Goal: Task Accomplishment & Management: Use online tool/utility

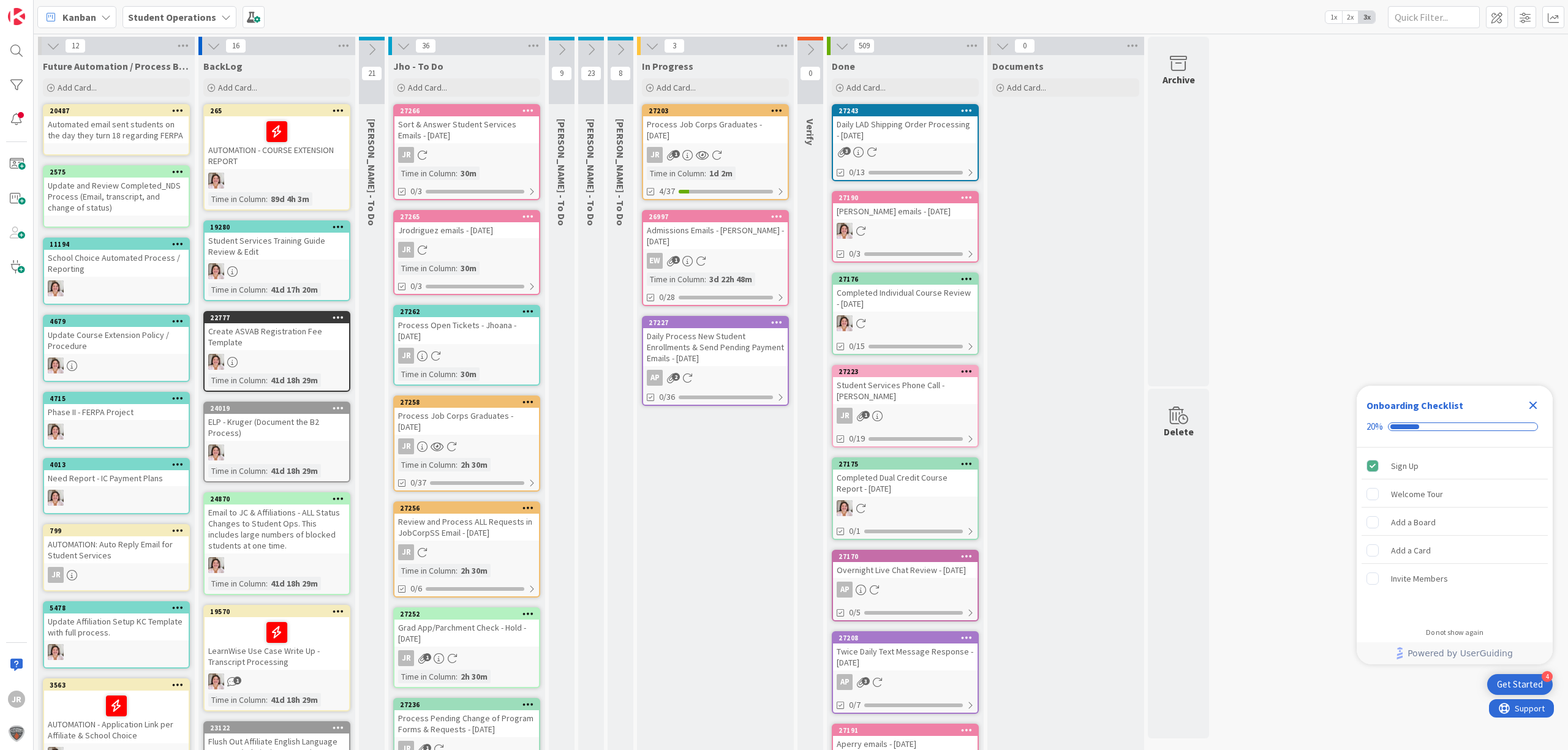
click at [1534, 402] on icon "Close Checklist" at bounding box center [1533, 405] width 15 height 15
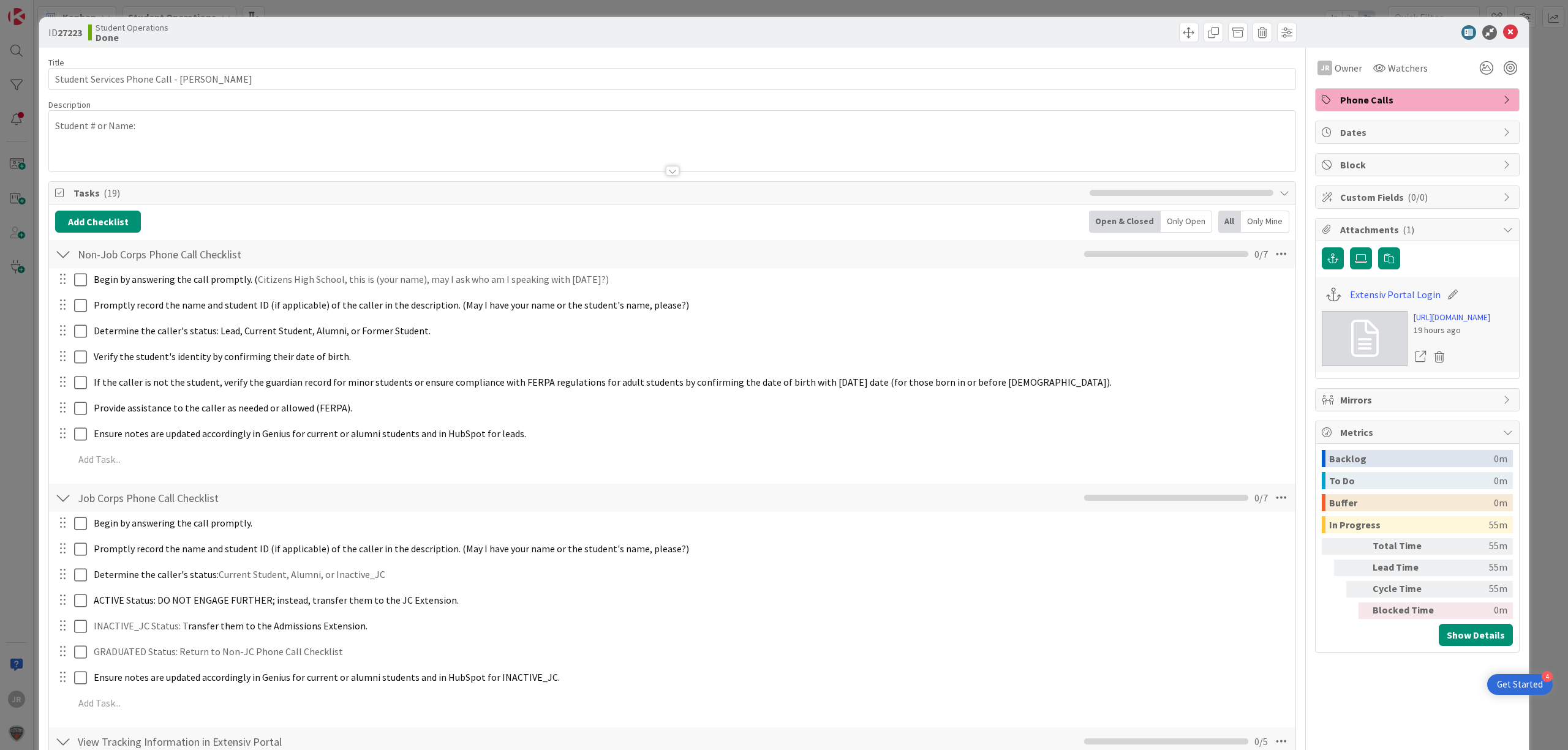
click at [470, 10] on div "ID 27223 Student Operations Done Title 42 / 128 Student Services Phone Call - […" at bounding box center [784, 375] width 1568 height 750
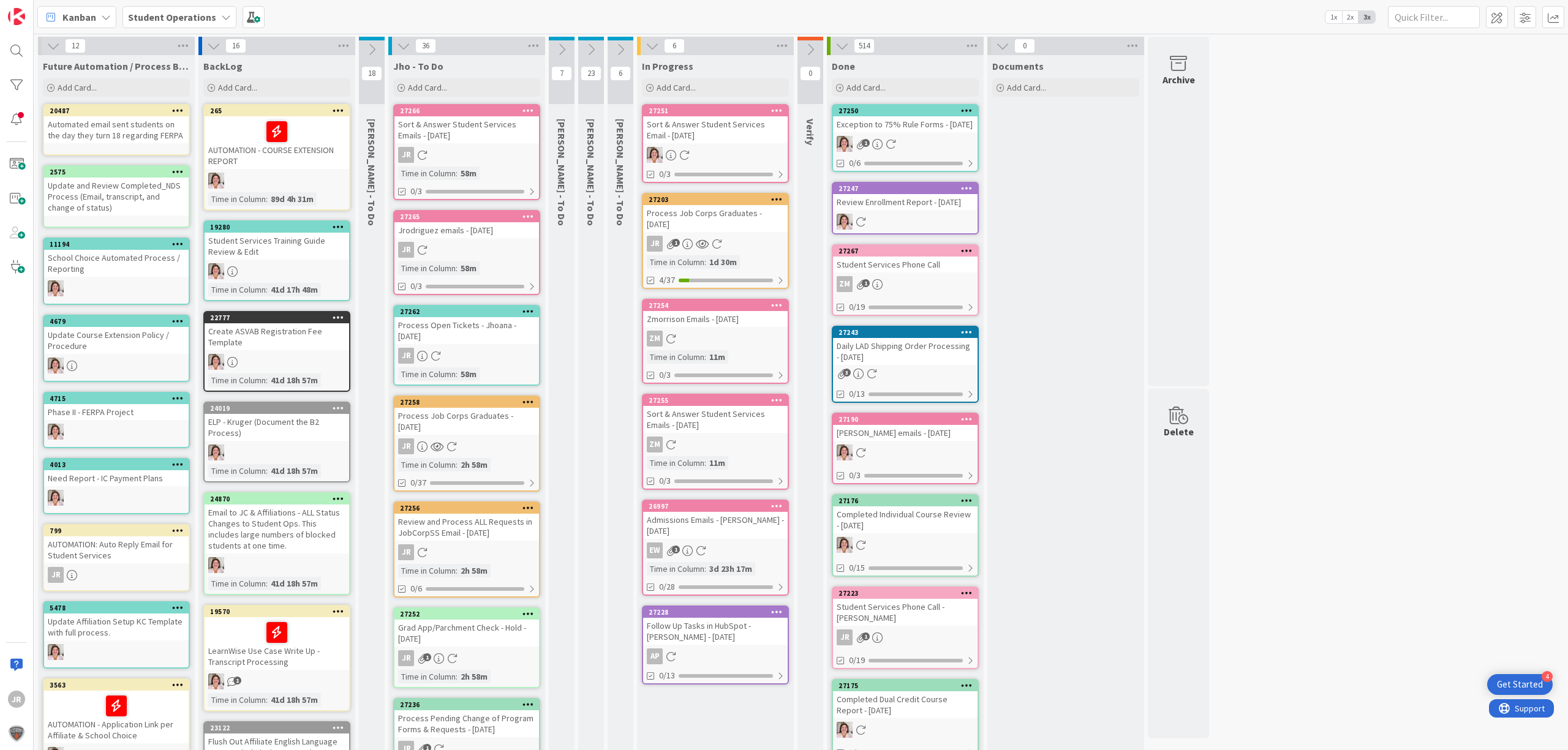
click at [718, 202] on div "27203" at bounding box center [718, 199] width 139 height 8
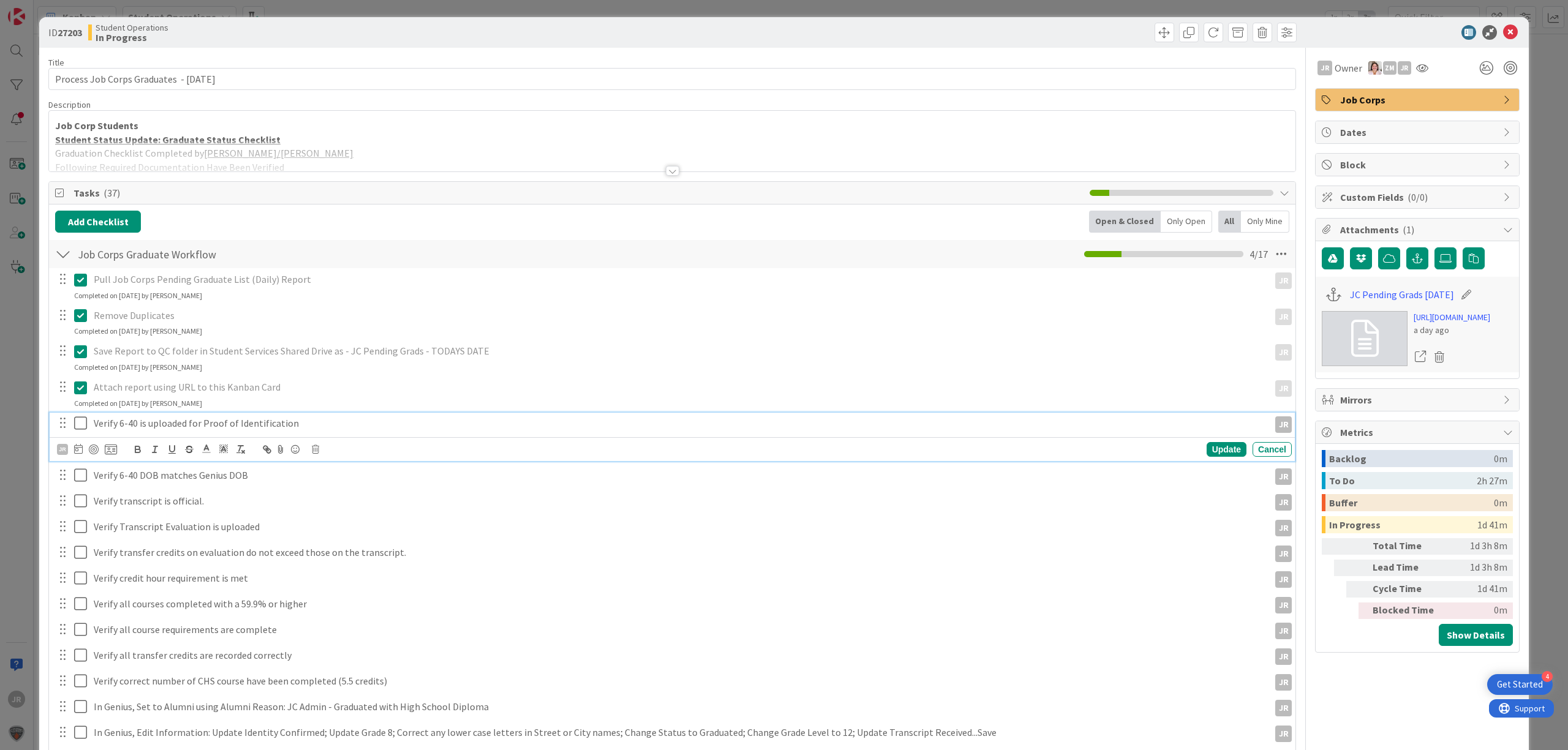
click at [82, 424] on icon at bounding box center [83, 423] width 18 height 15
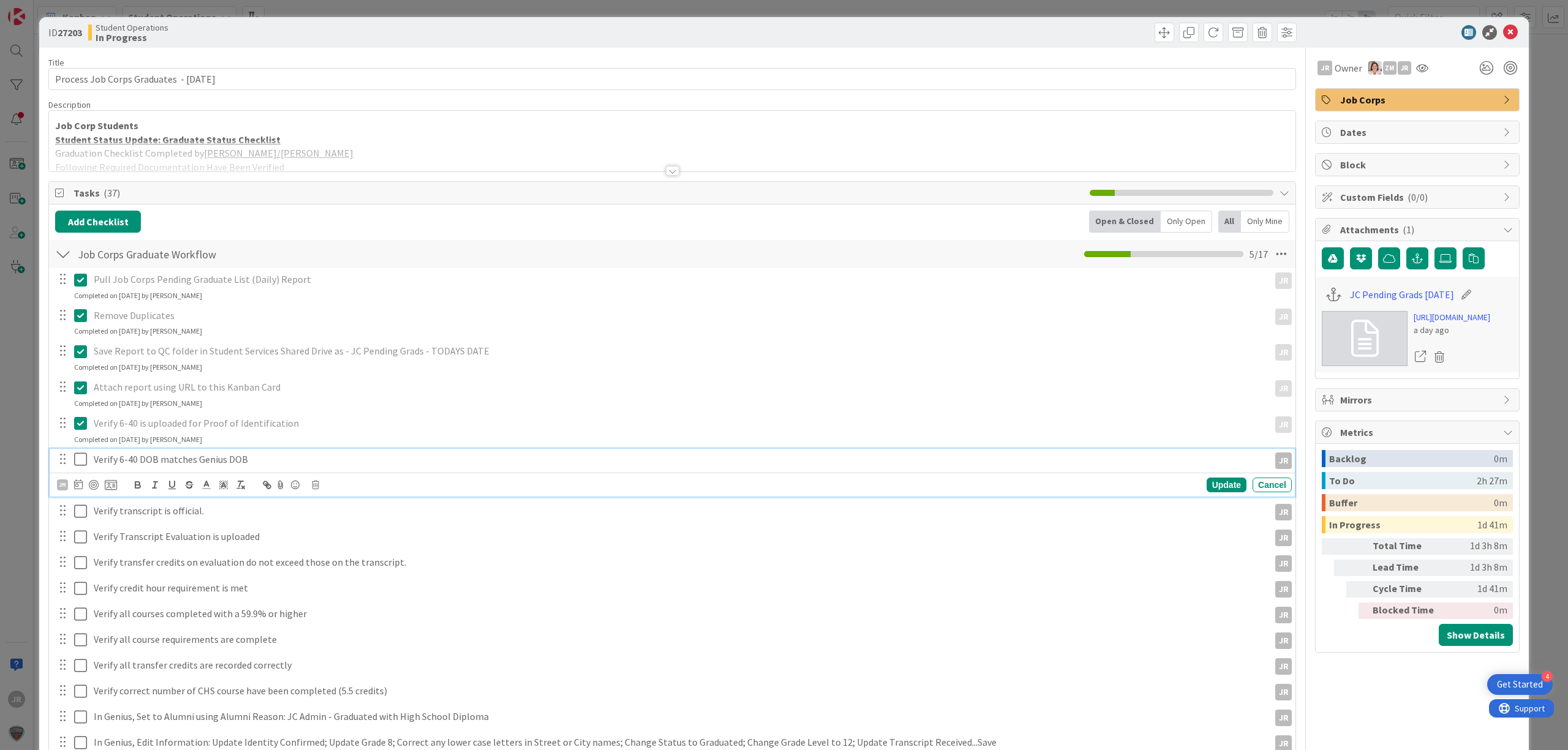
click at [82, 465] on icon at bounding box center [83, 459] width 18 height 15
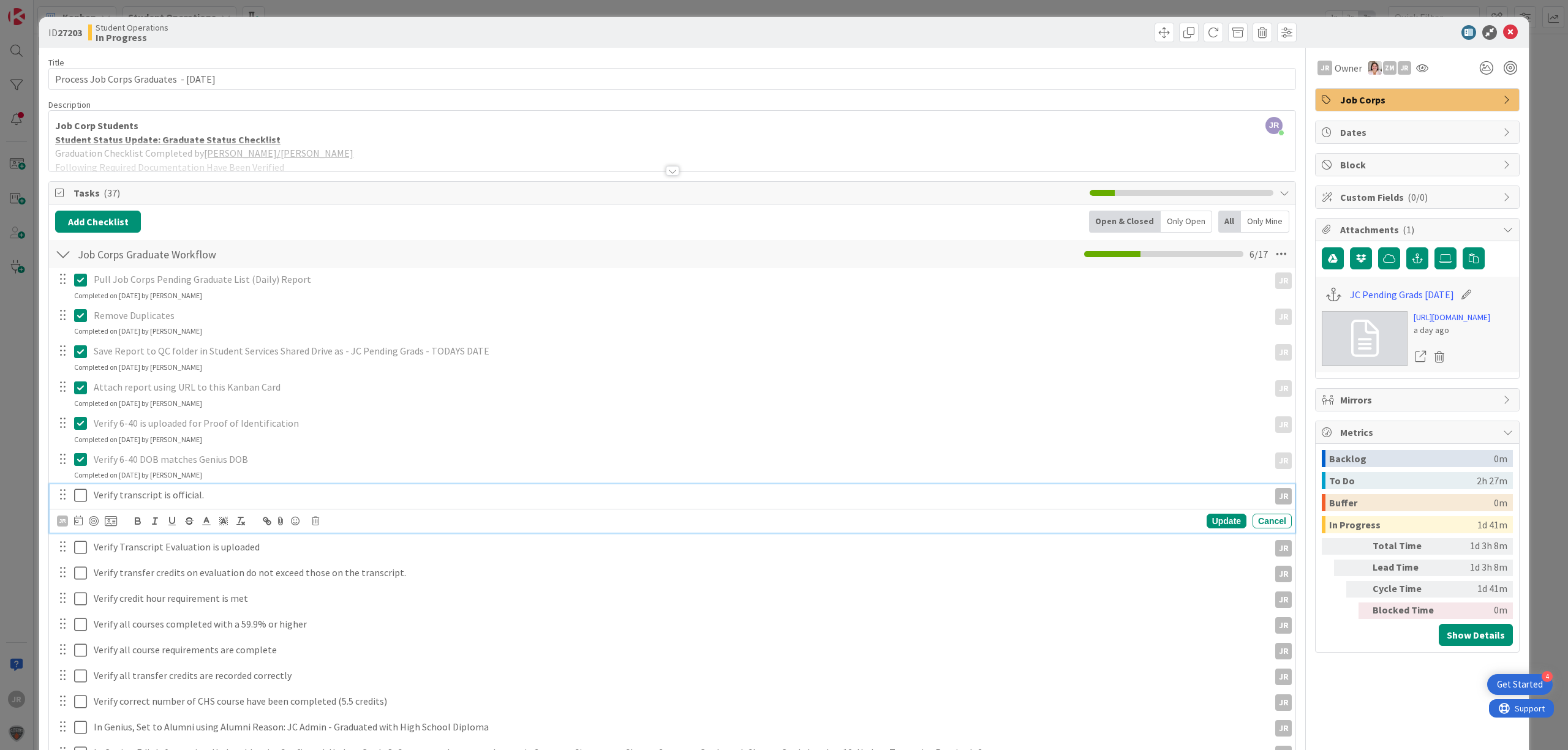
click at [81, 494] on icon at bounding box center [83, 495] width 18 height 15
click at [81, 528] on icon at bounding box center [83, 531] width 18 height 15
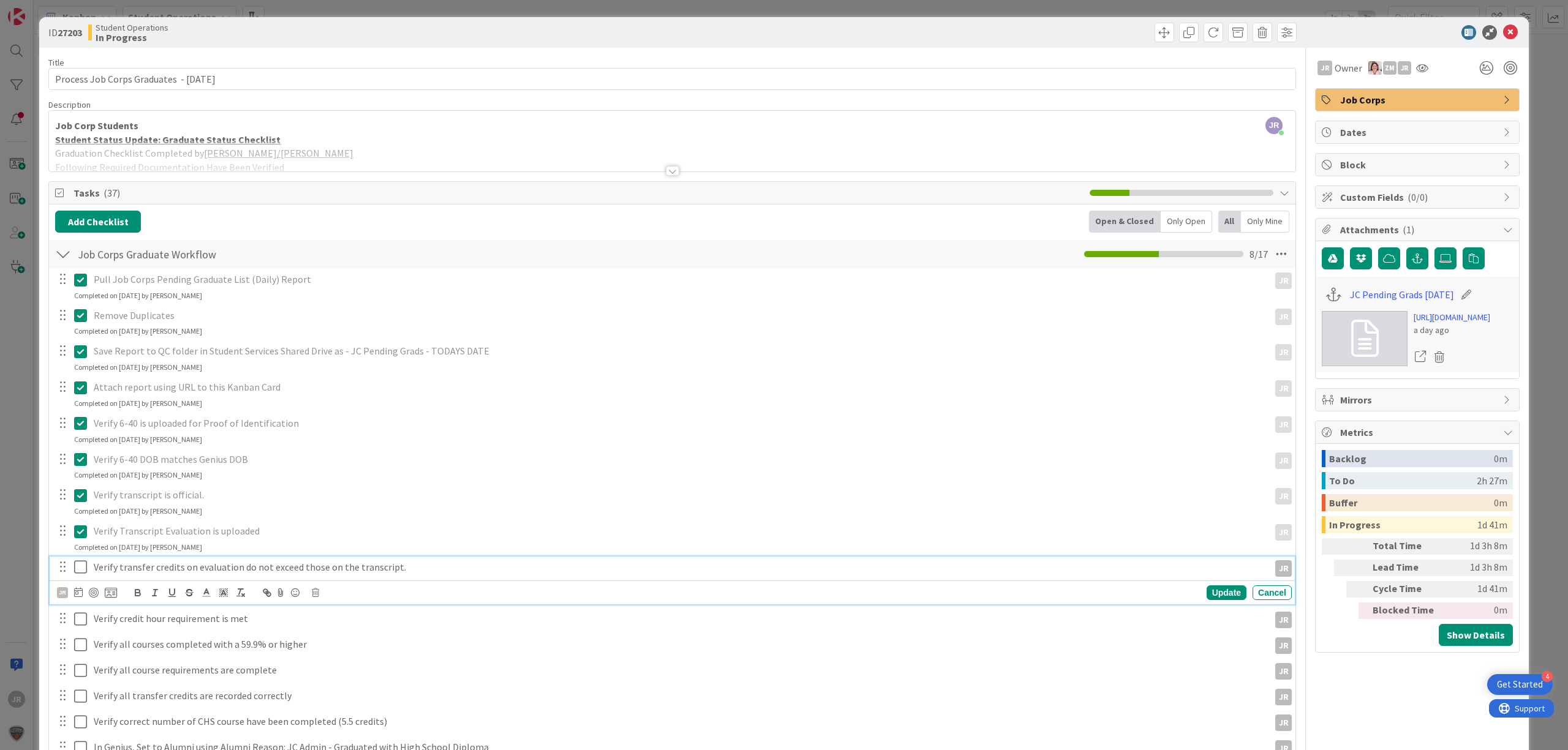
drag, startPoint x: 81, startPoint y: 569, endPoint x: 81, endPoint y: 577, distance: 8.0
click at [81, 572] on icon at bounding box center [83, 566] width 18 height 15
click at [80, 605] on icon at bounding box center [83, 603] width 18 height 15
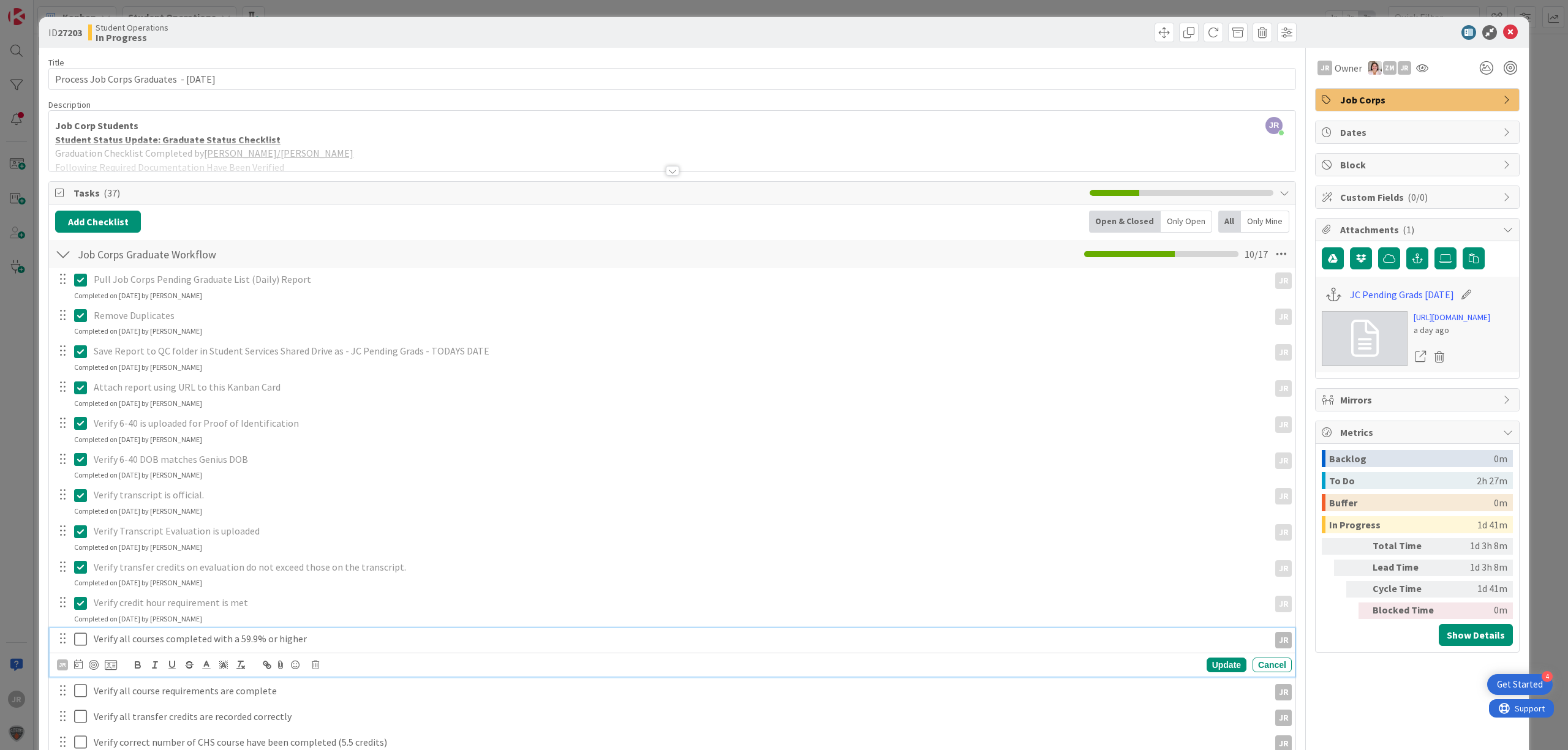
drag, startPoint x: 80, startPoint y: 642, endPoint x: 79, endPoint y: 650, distance: 8.1
click at [80, 643] on icon at bounding box center [83, 639] width 18 height 15
click at [76, 679] on icon at bounding box center [83, 674] width 18 height 15
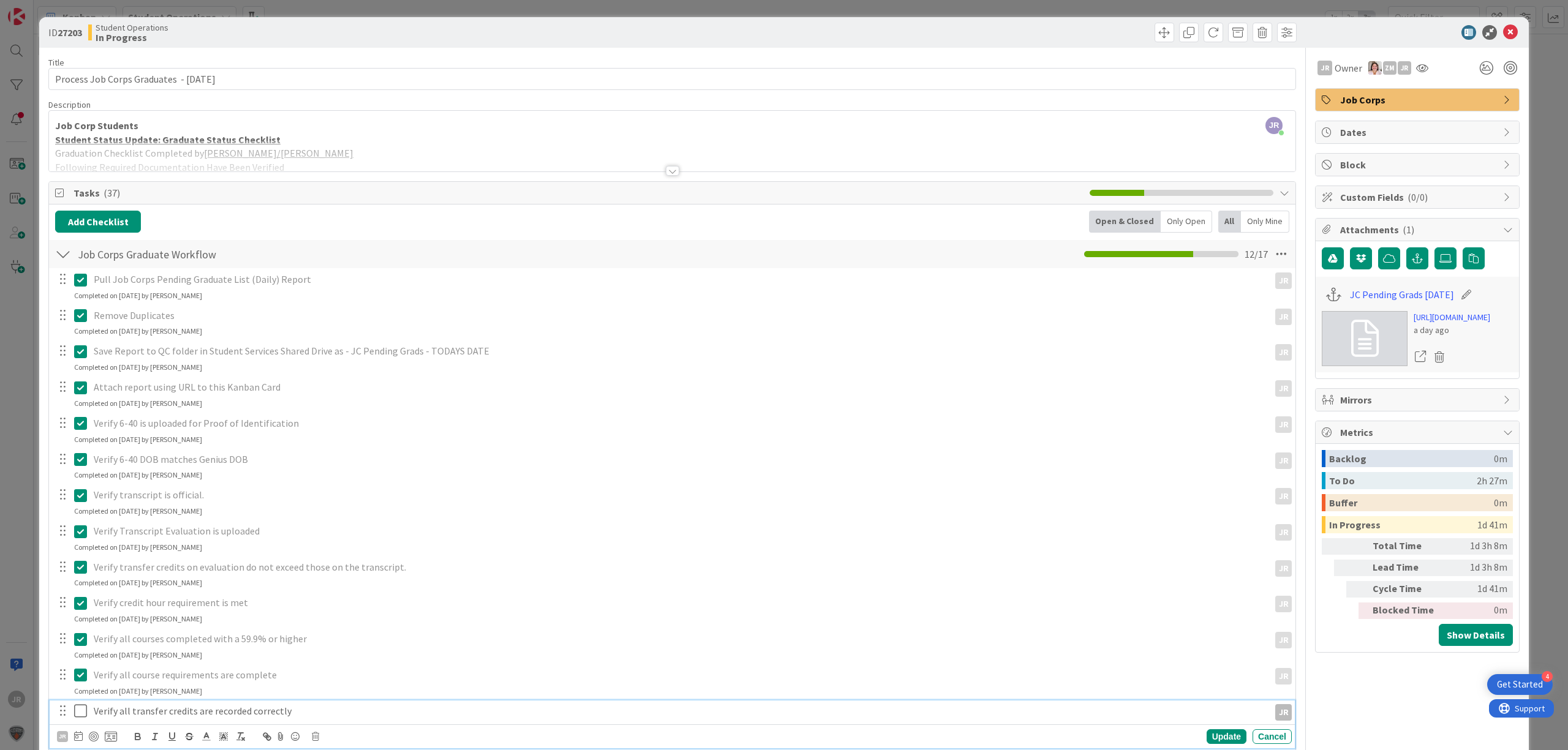
click at [81, 712] on icon at bounding box center [83, 710] width 18 height 15
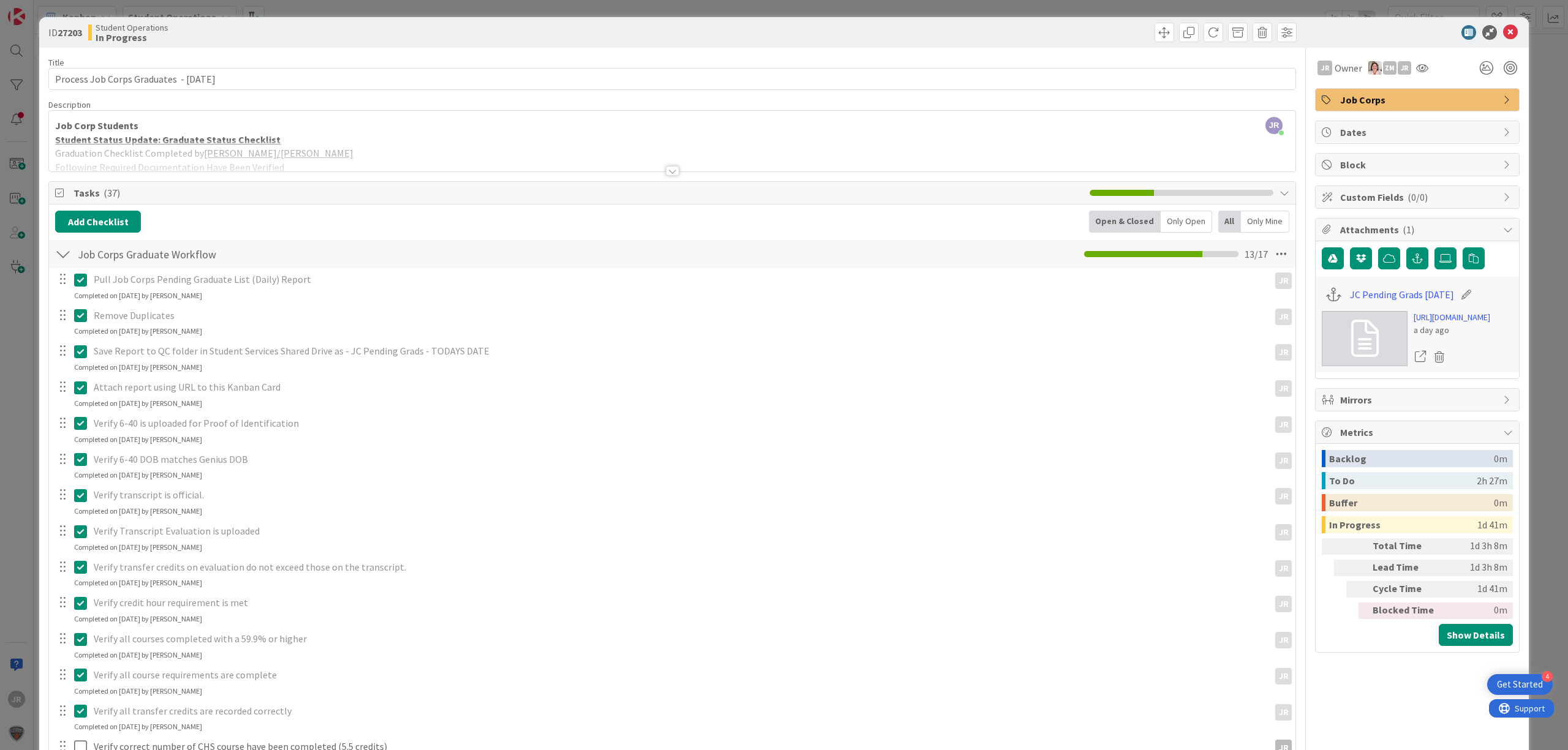
scroll to position [326, 0]
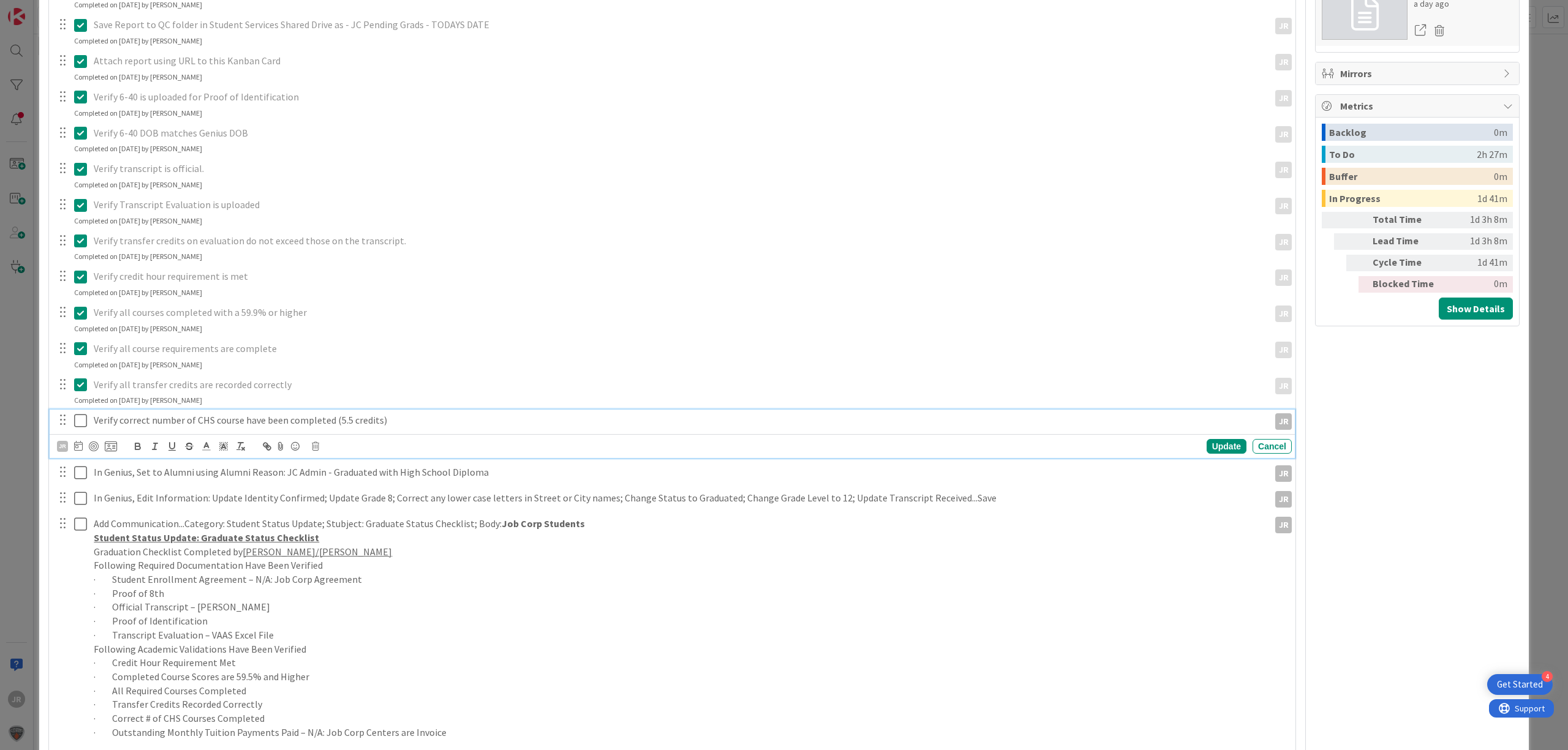
click at [80, 424] on icon at bounding box center [83, 421] width 18 height 15
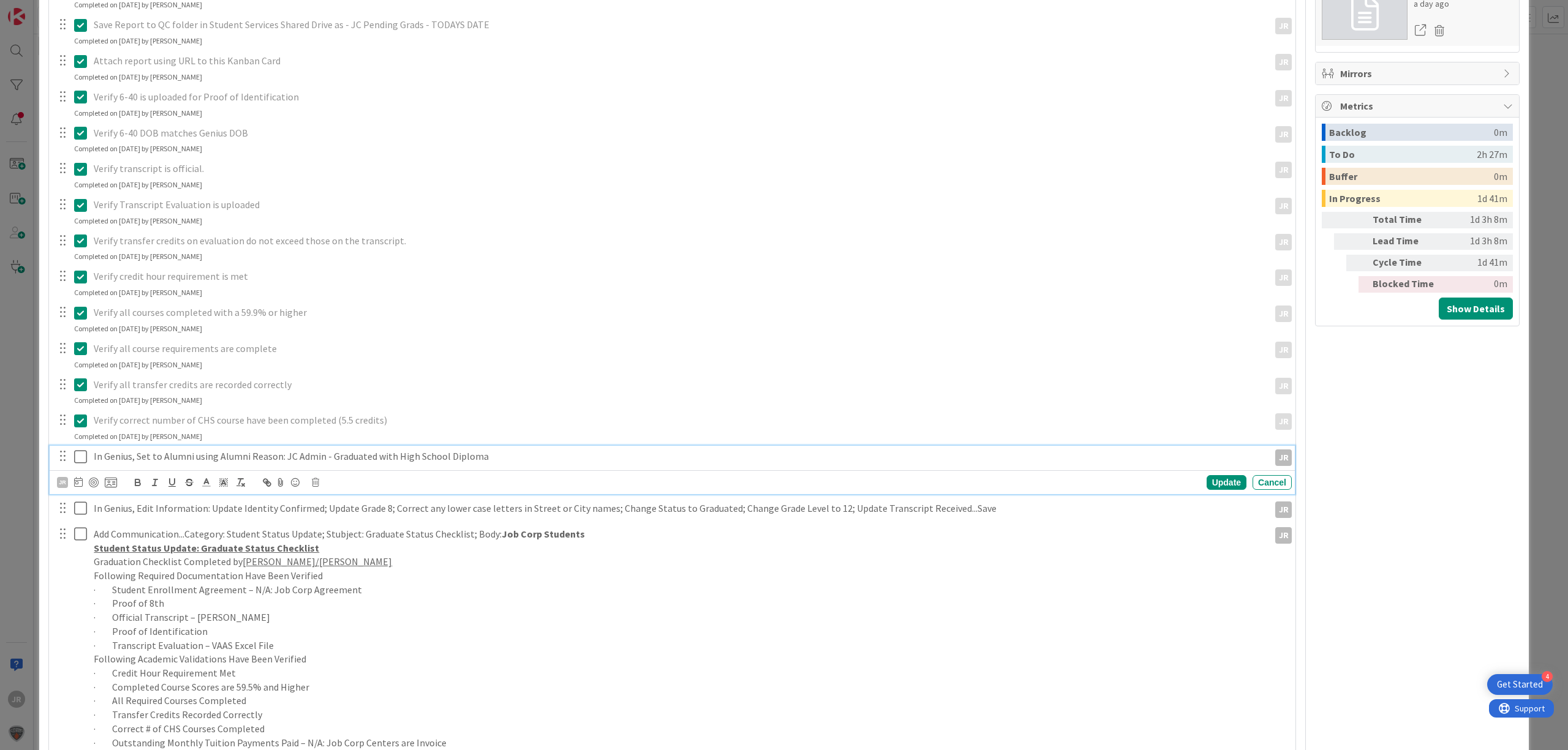
click at [81, 459] on icon at bounding box center [83, 457] width 18 height 15
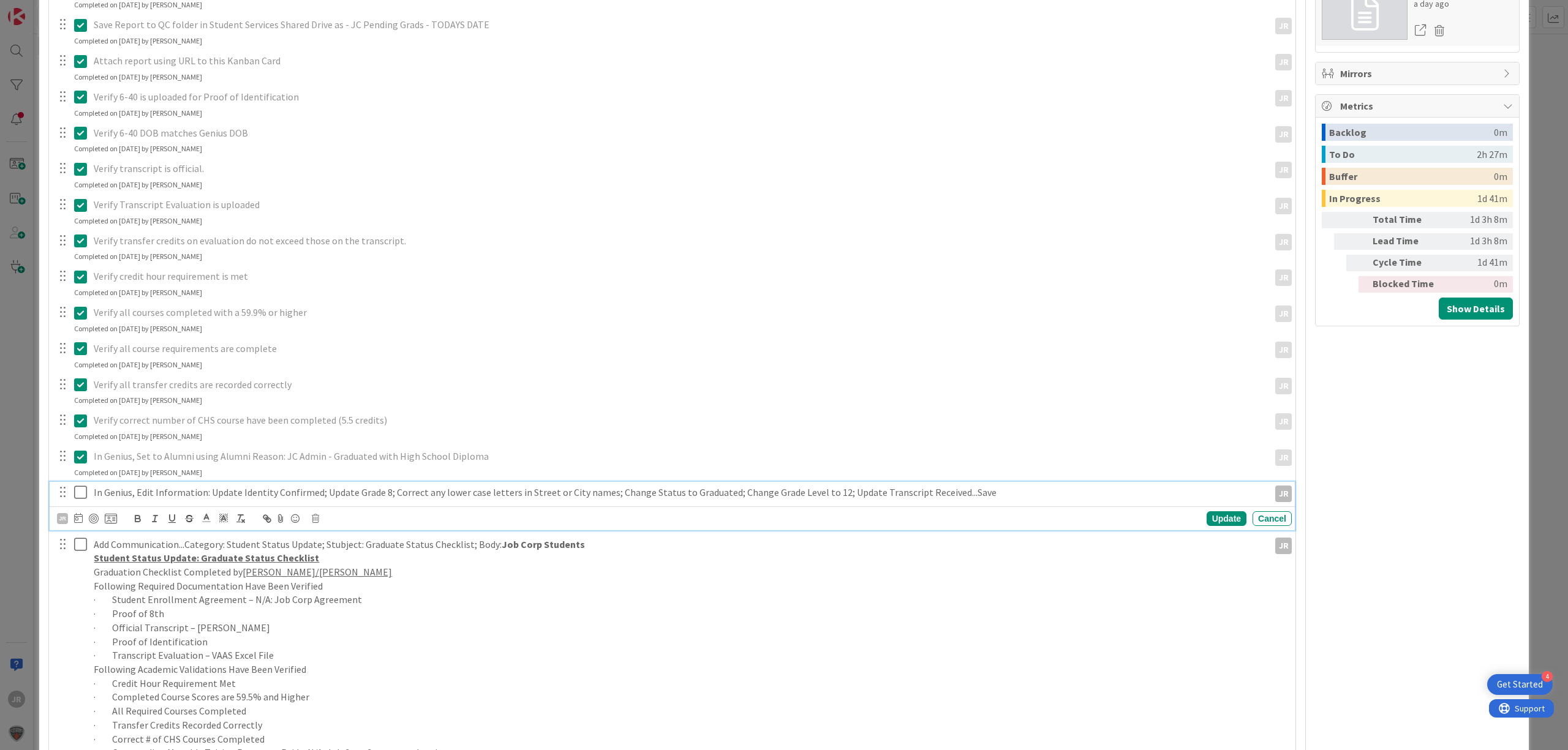
click at [81, 489] on icon at bounding box center [83, 492] width 18 height 15
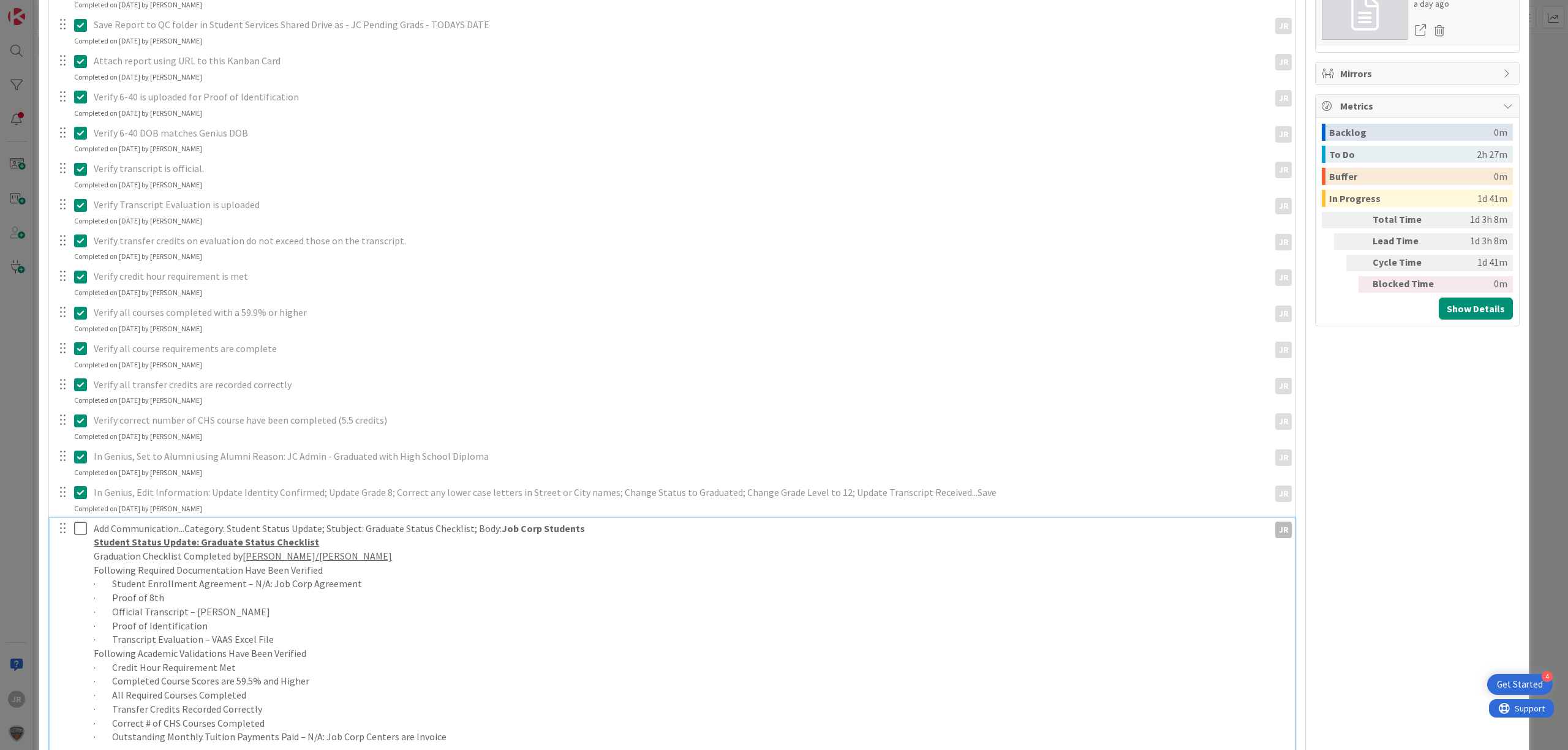
click at [81, 530] on icon at bounding box center [83, 528] width 18 height 15
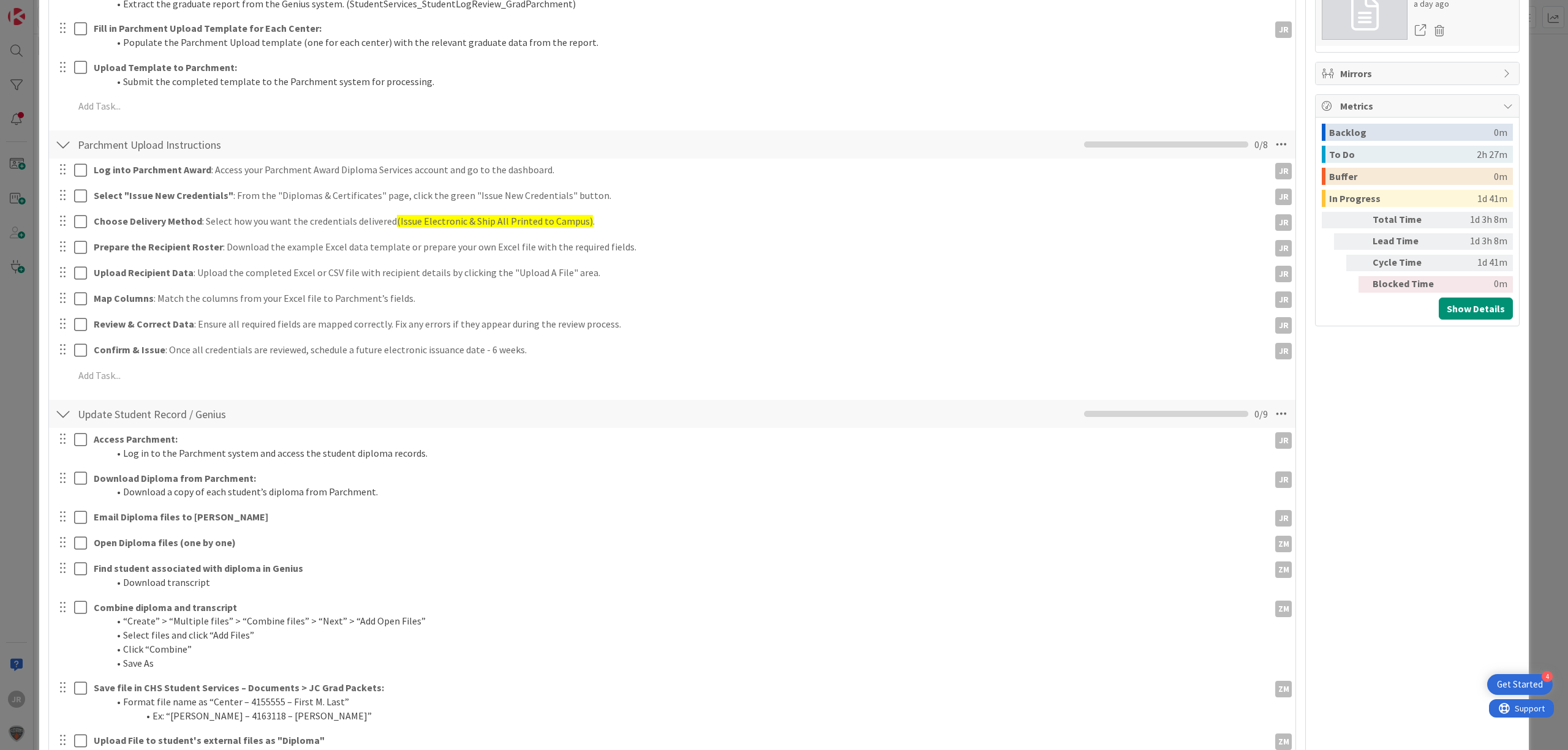
scroll to position [0, 0]
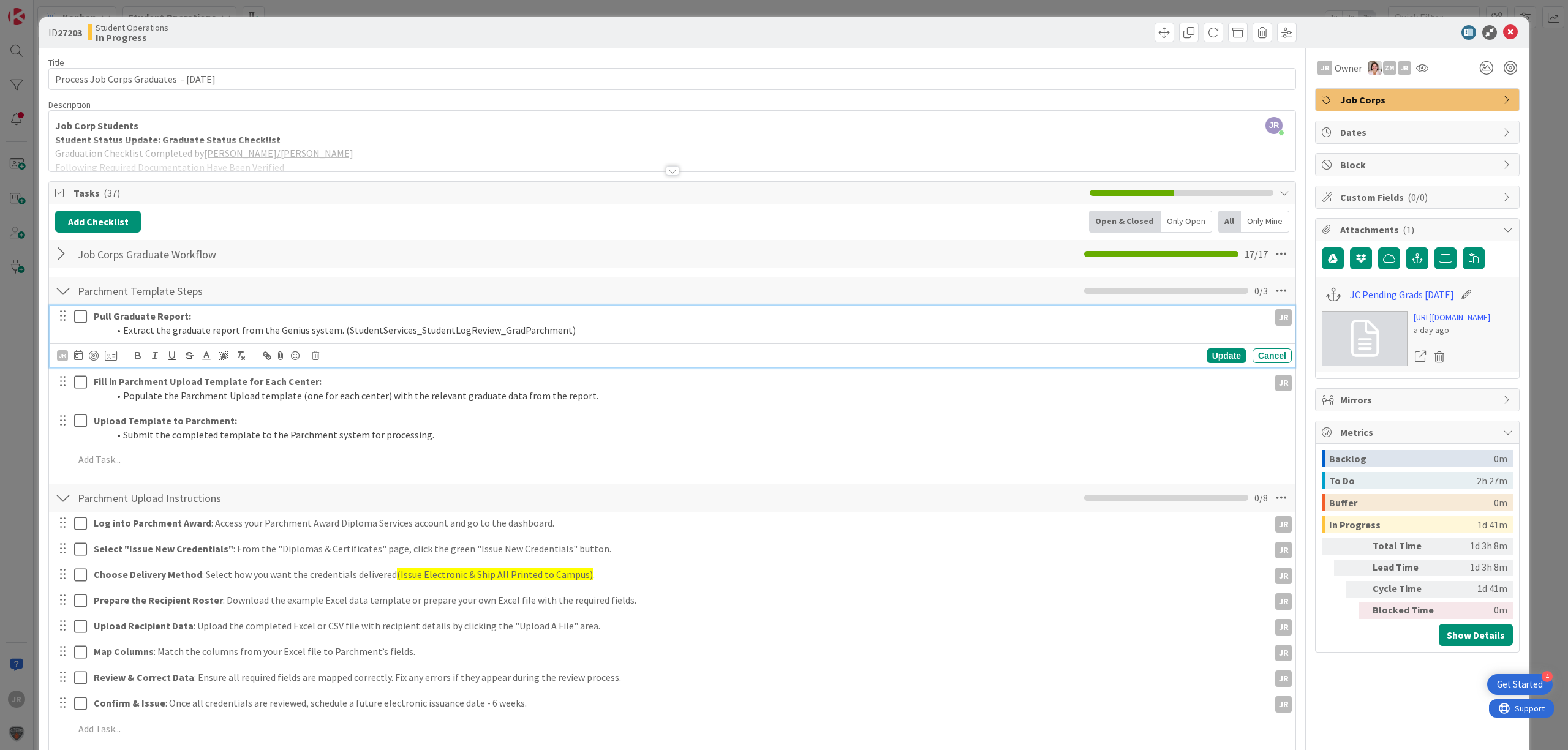
click at [81, 318] on icon at bounding box center [83, 316] width 18 height 15
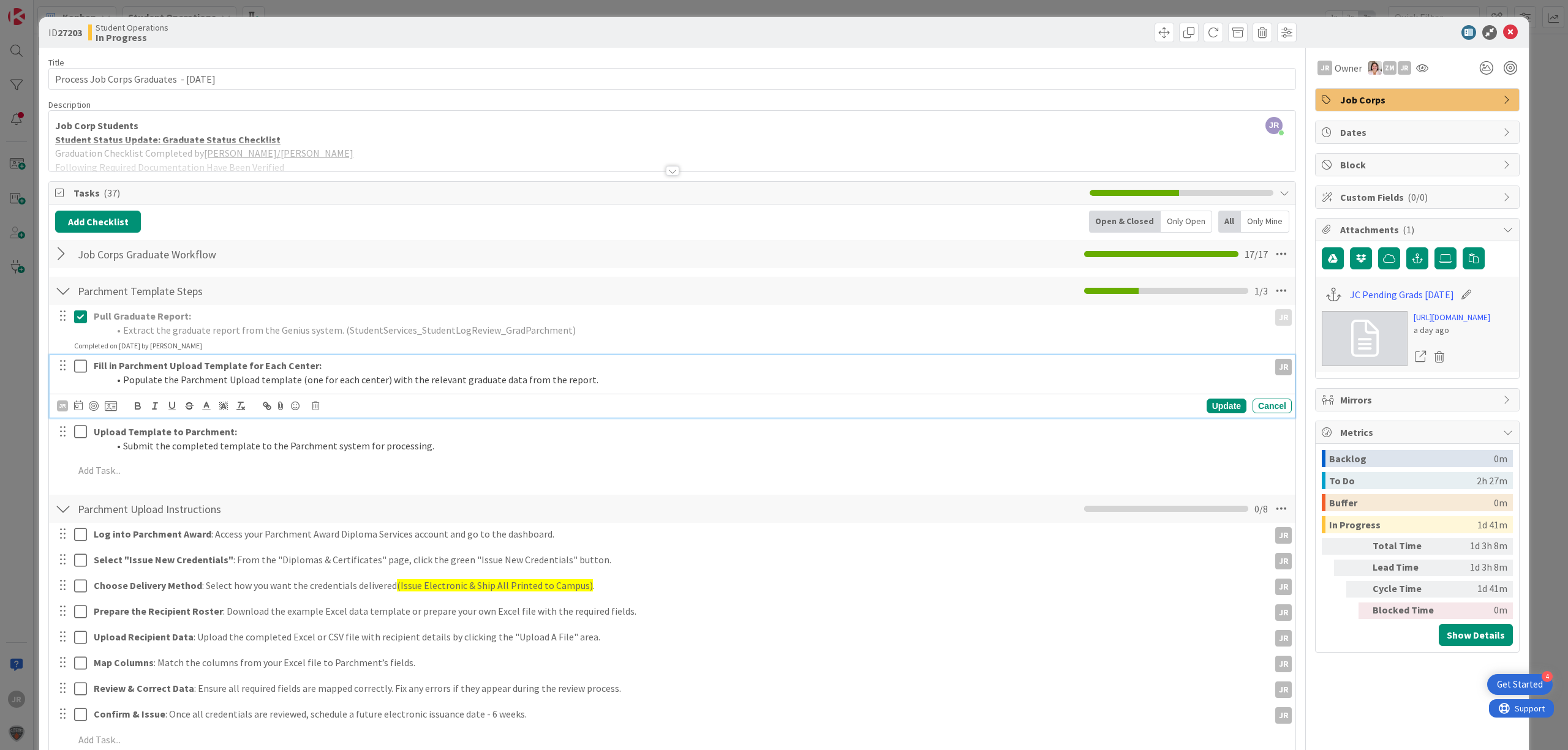
click at [79, 368] on icon at bounding box center [83, 366] width 18 height 15
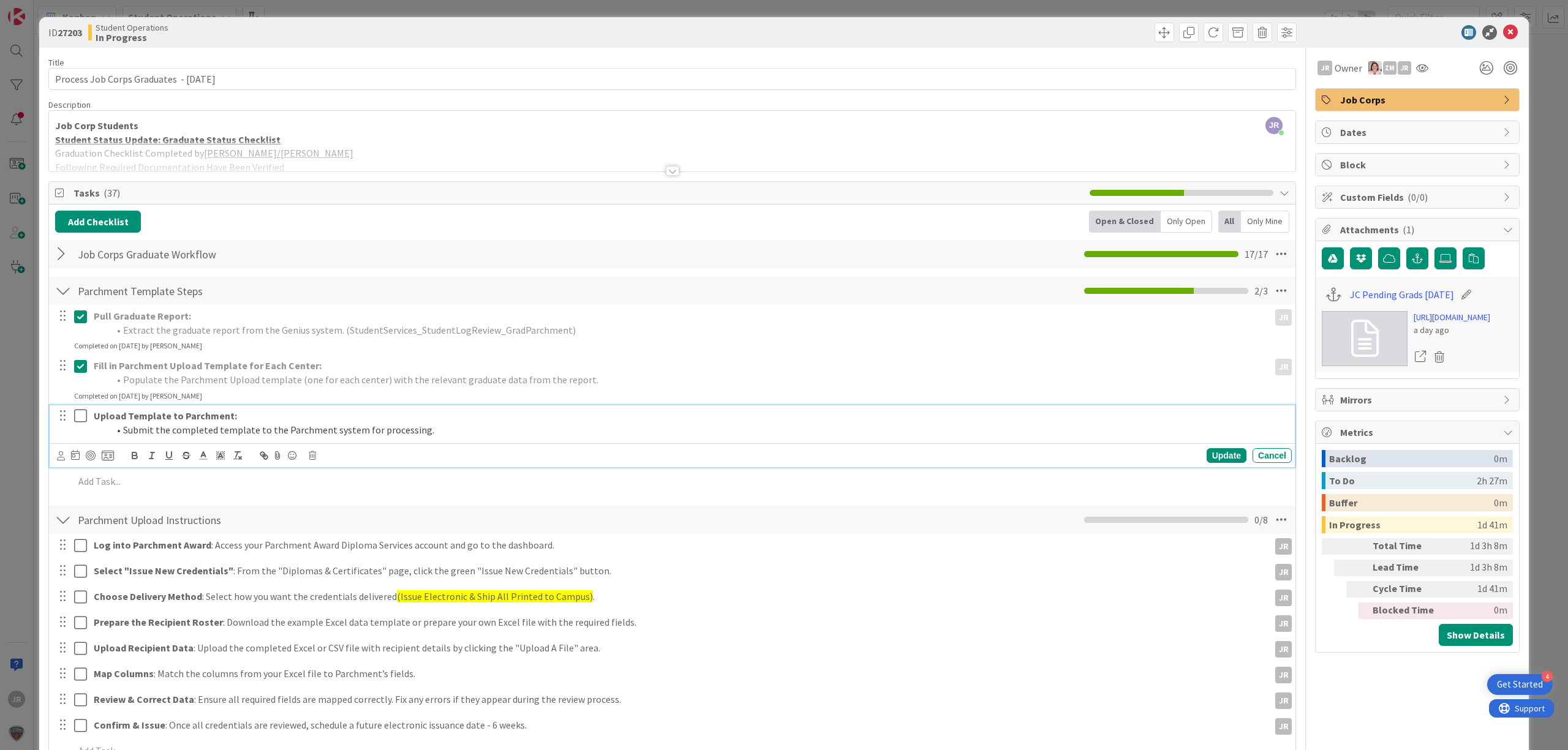
click at [80, 414] on icon at bounding box center [83, 416] width 18 height 15
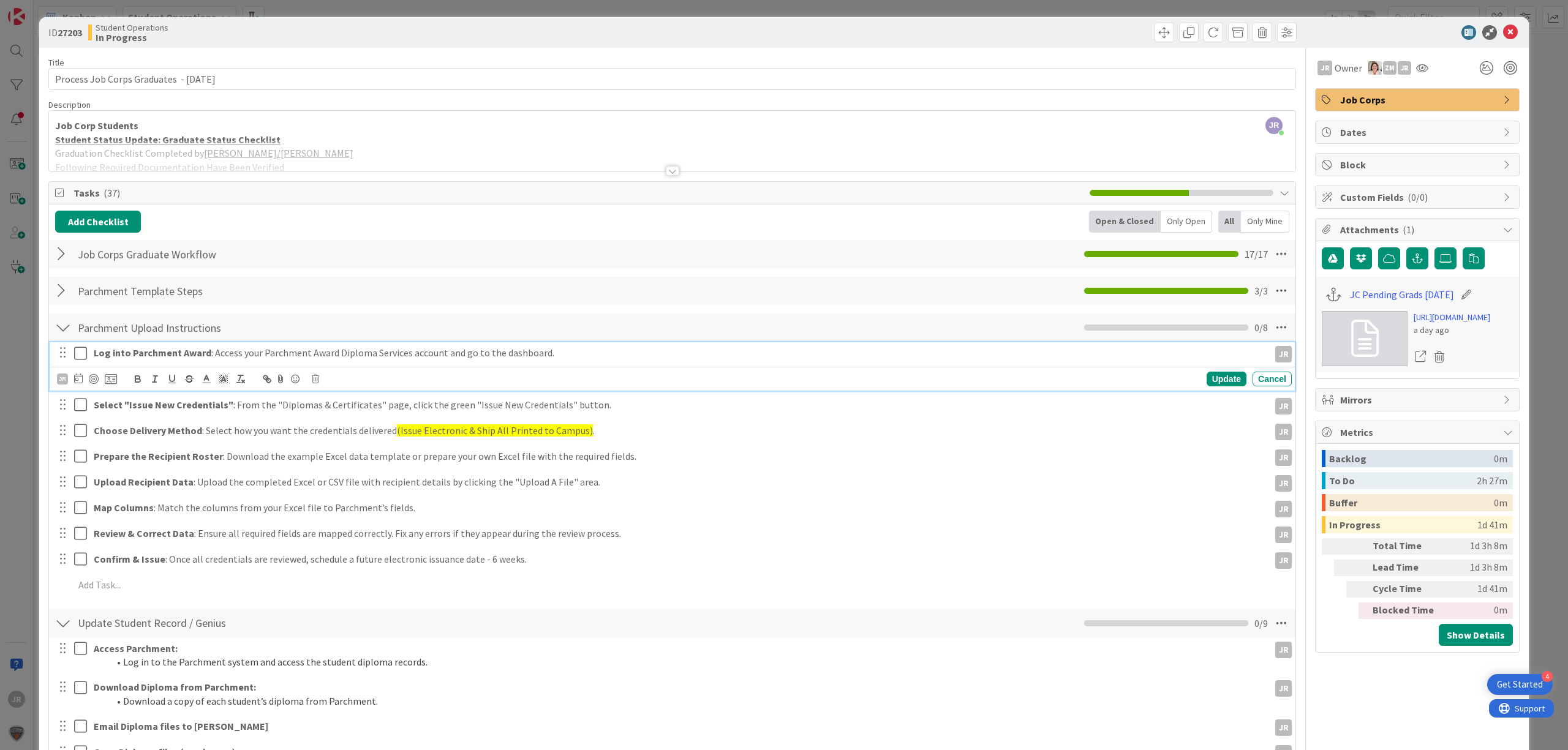
click at [81, 352] on icon at bounding box center [83, 353] width 18 height 15
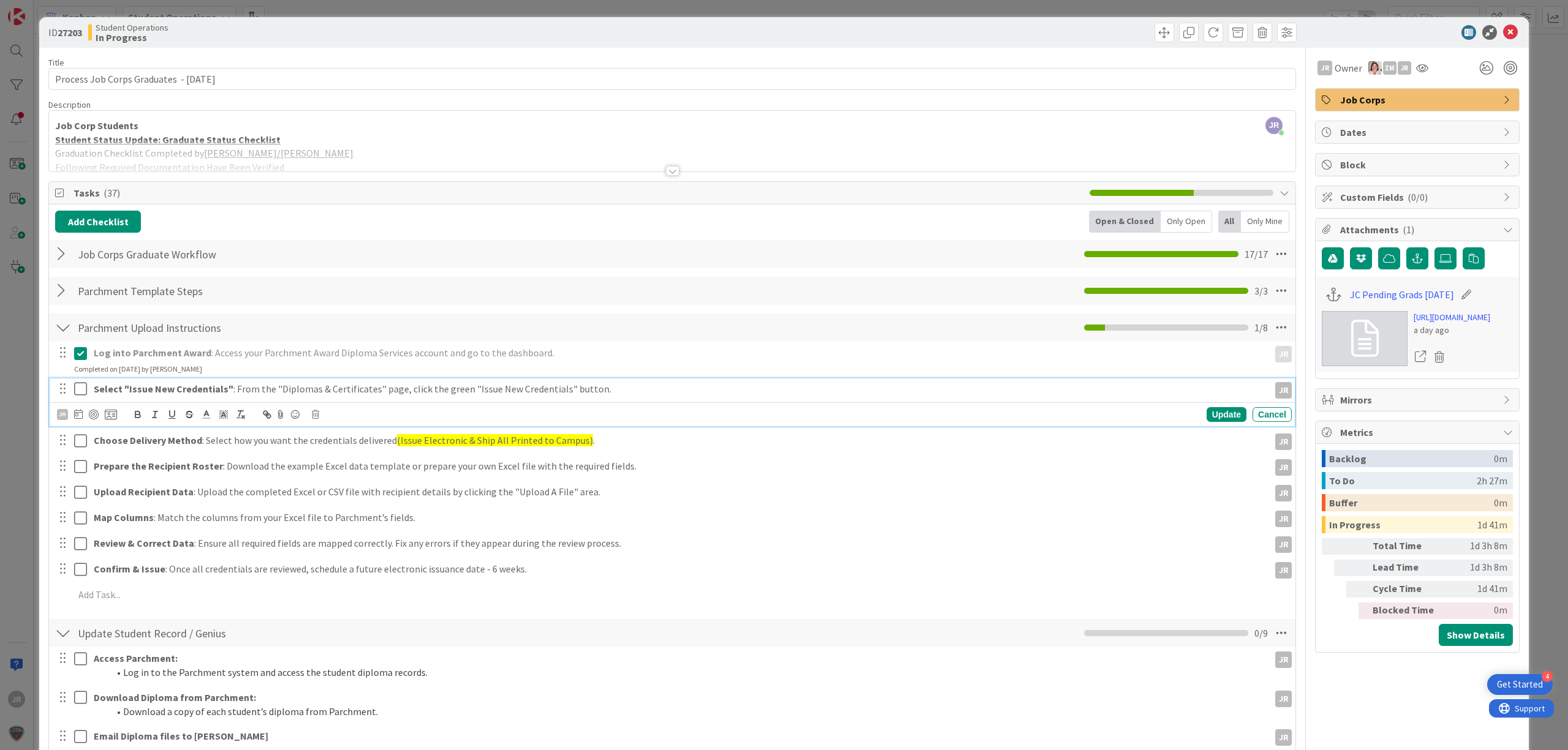
click at [79, 393] on icon at bounding box center [83, 389] width 18 height 15
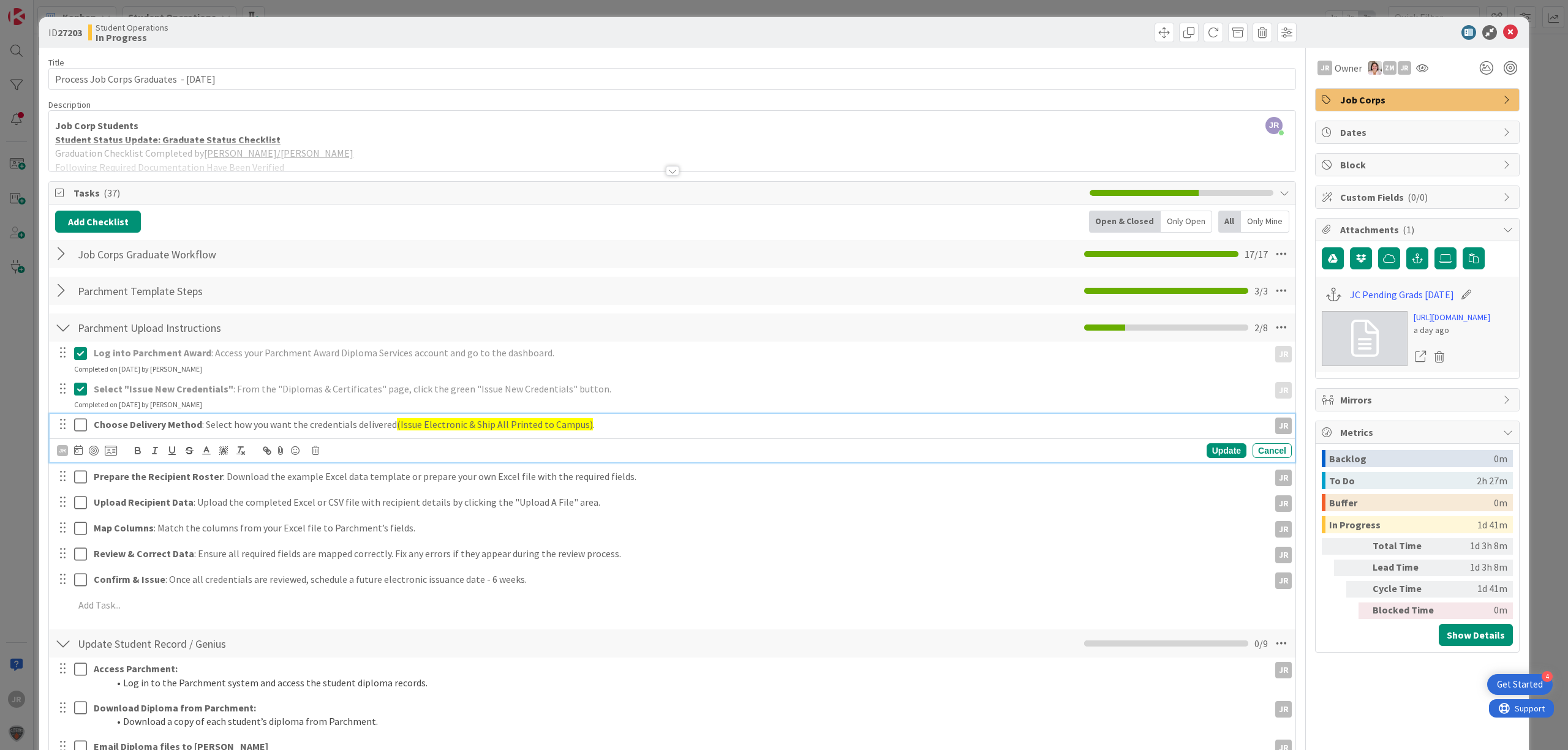
click at [79, 429] on icon at bounding box center [83, 425] width 18 height 15
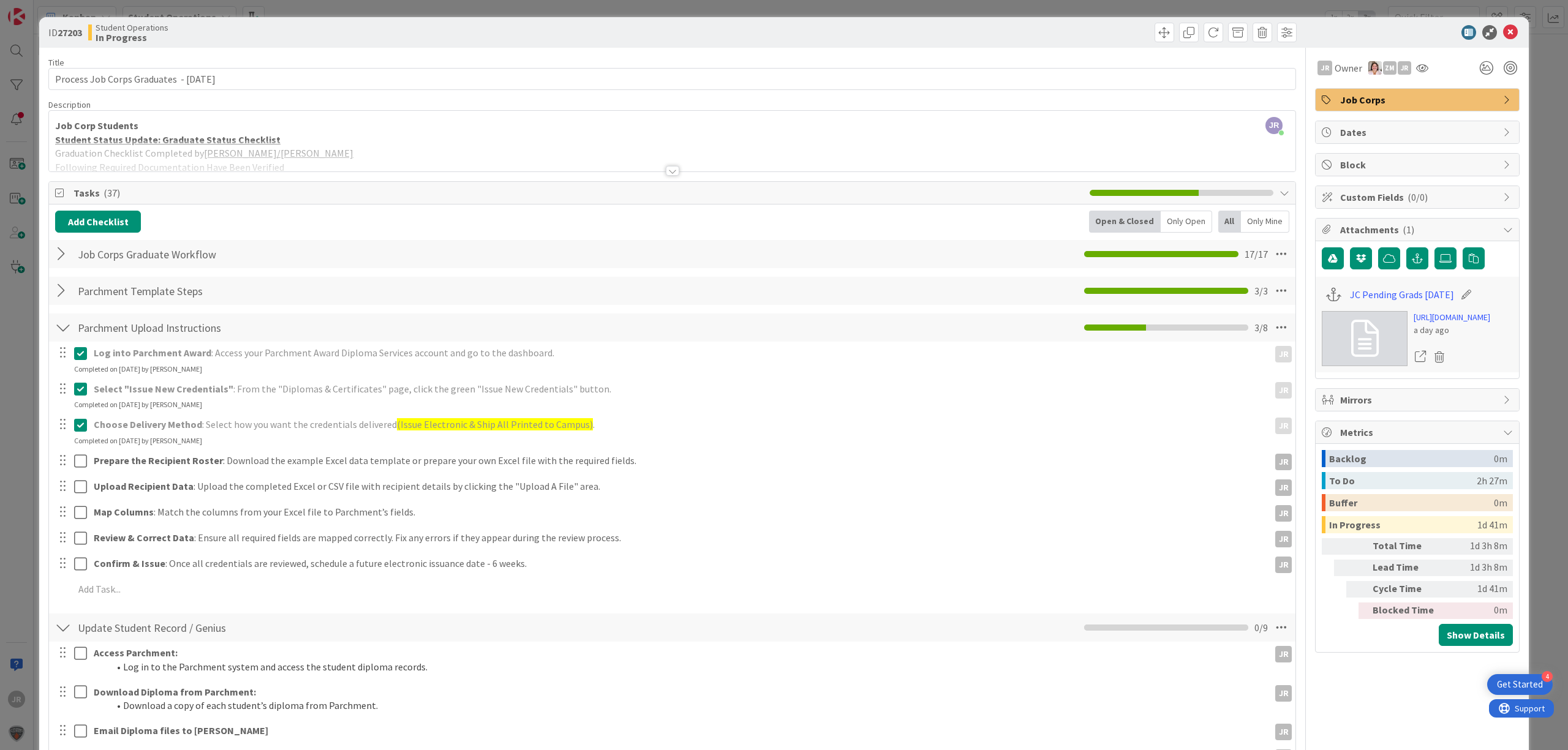
click at [79, 453] on div at bounding box center [71, 460] width 34 height 22
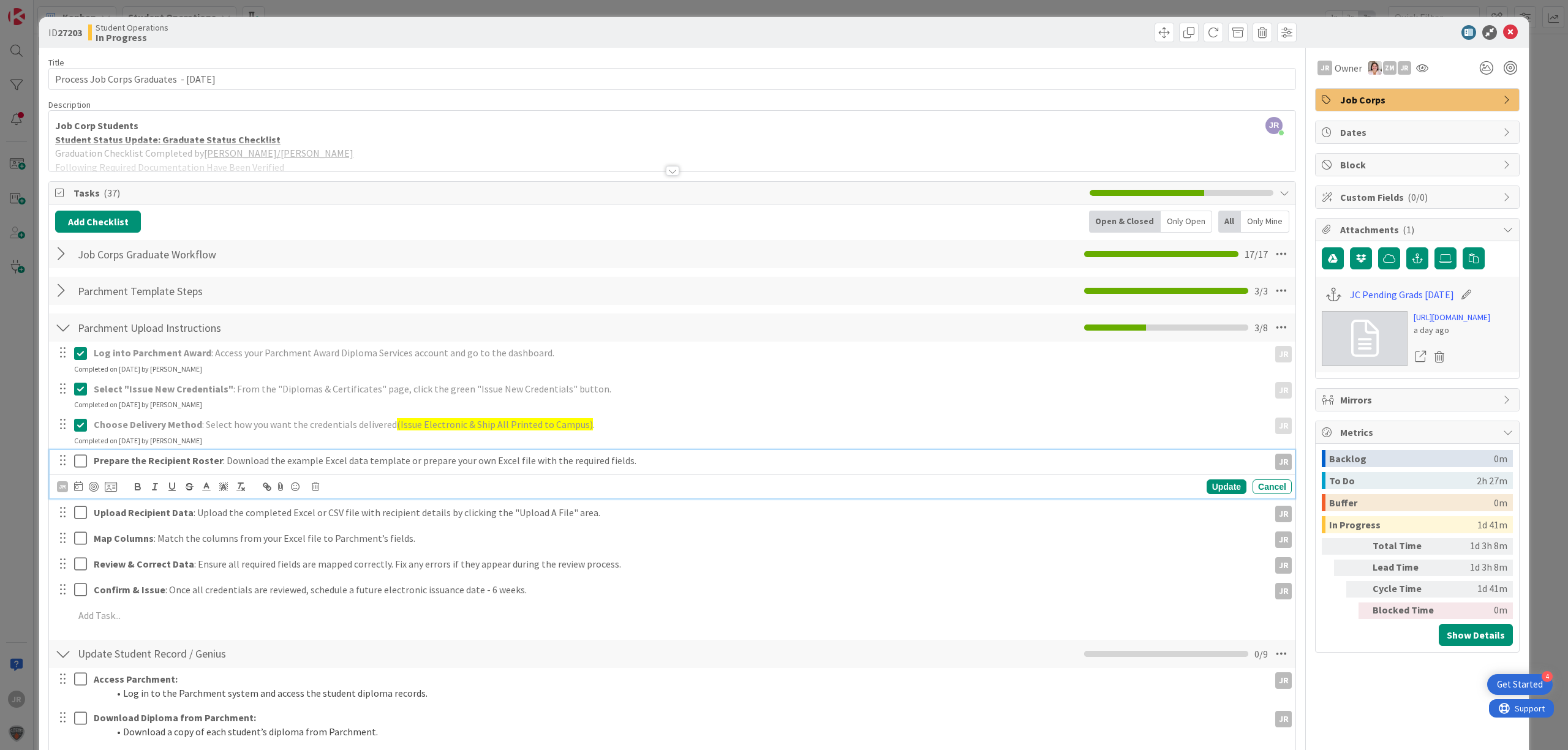
click at [81, 465] on icon at bounding box center [83, 461] width 18 height 15
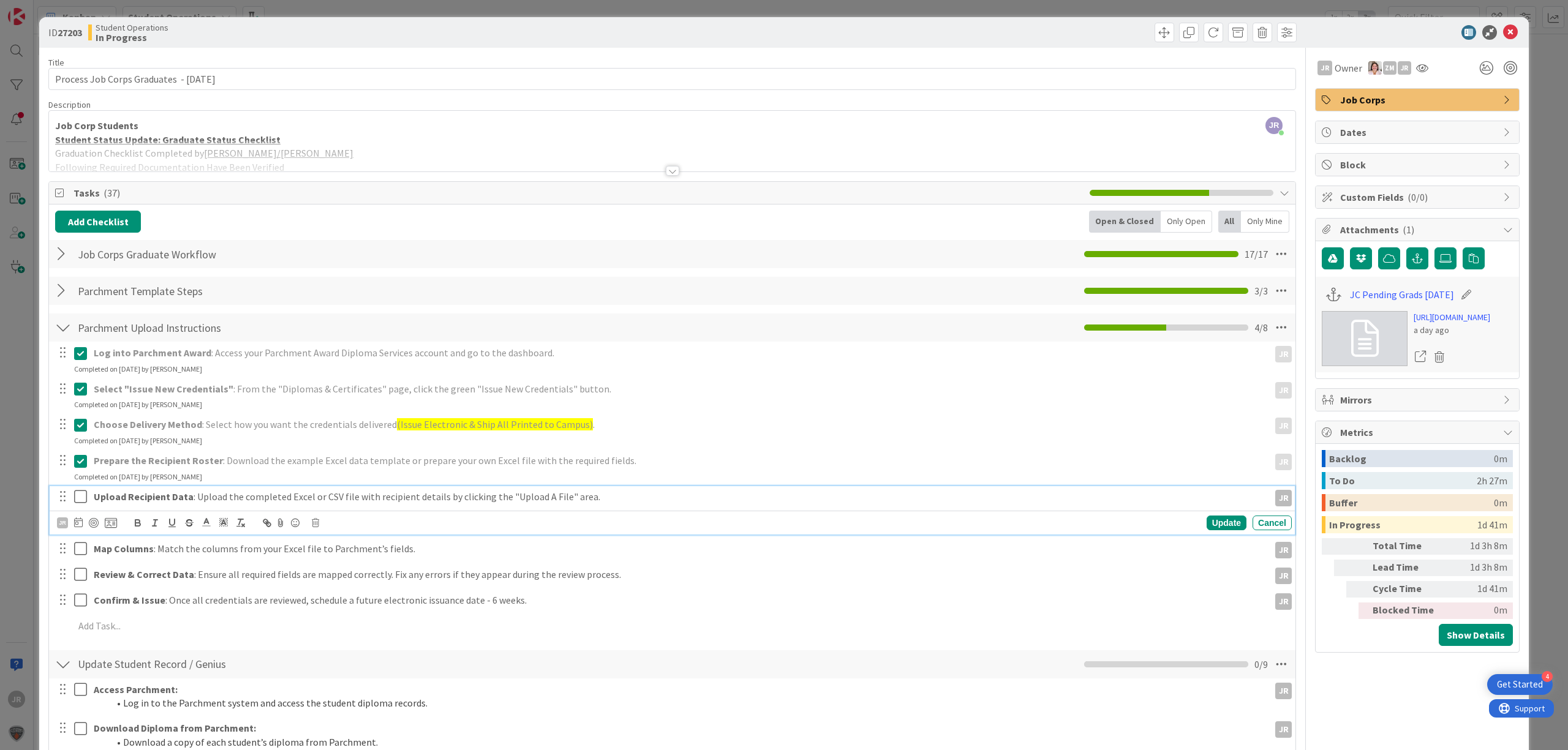
click at [83, 496] on icon at bounding box center [83, 496] width 18 height 15
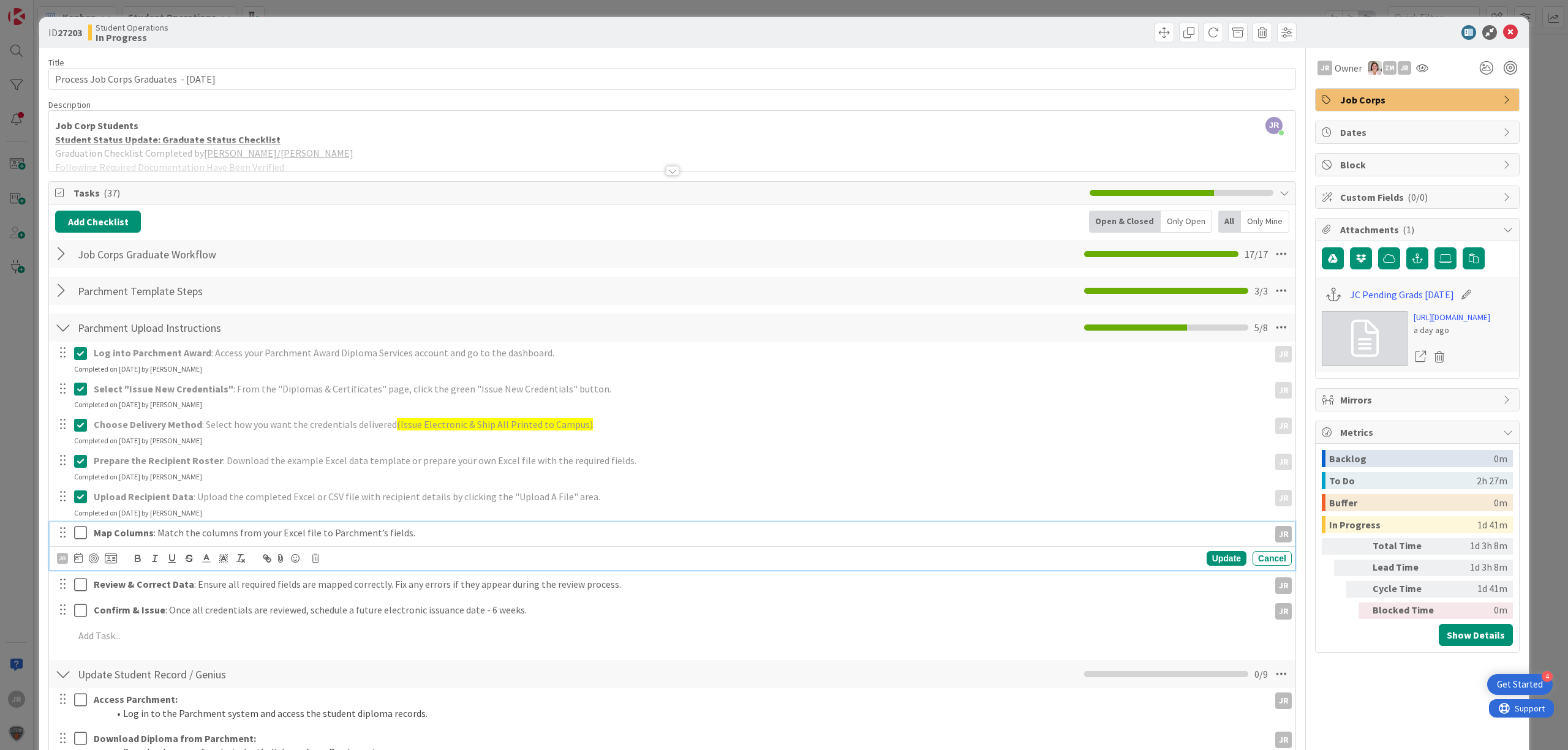
drag, startPoint x: 83, startPoint y: 528, endPoint x: 83, endPoint y: 539, distance: 11.0
click at [83, 529] on icon at bounding box center [83, 532] width 18 height 15
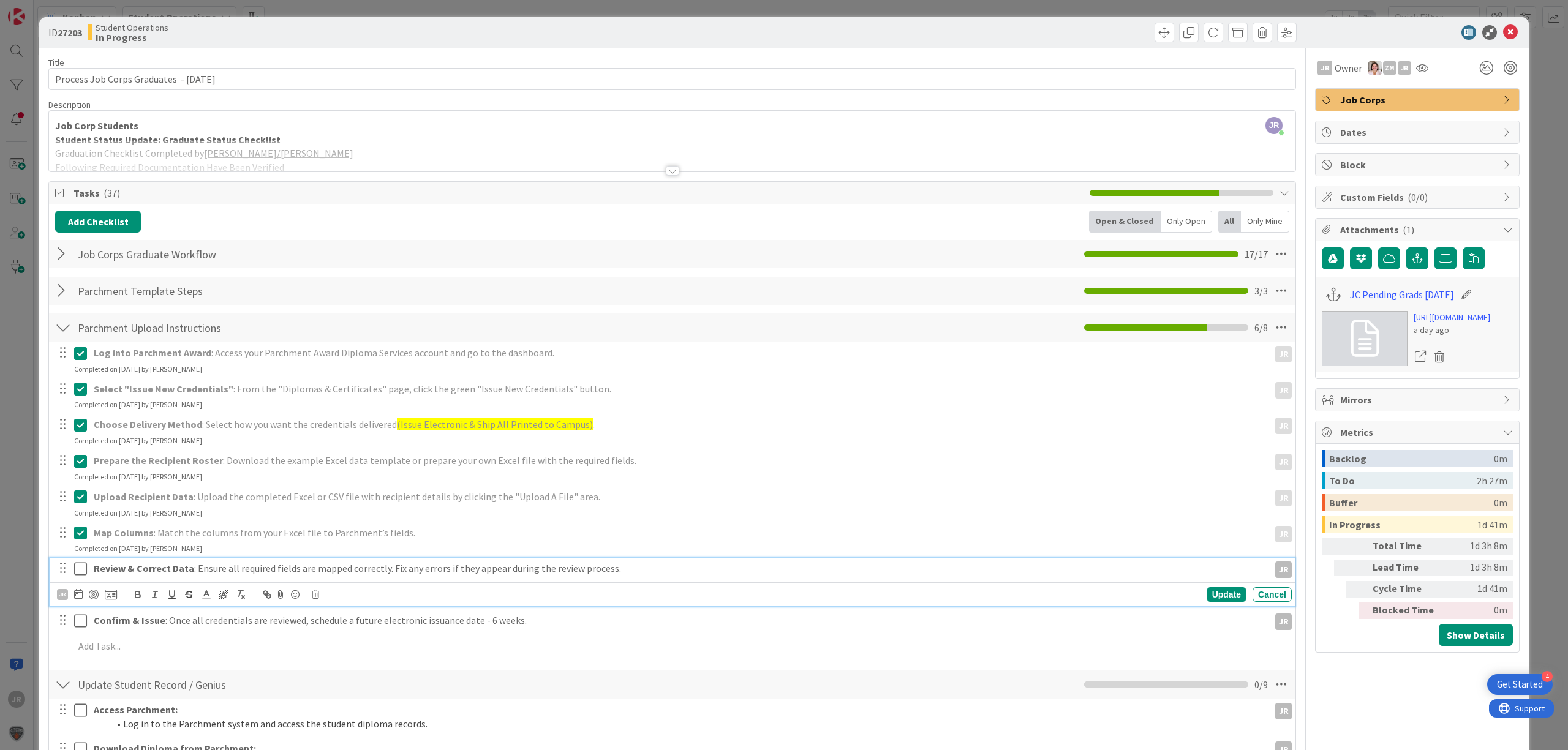
drag, startPoint x: 79, startPoint y: 569, endPoint x: 79, endPoint y: 578, distance: 9.0
click at [79, 574] on icon at bounding box center [83, 569] width 18 height 15
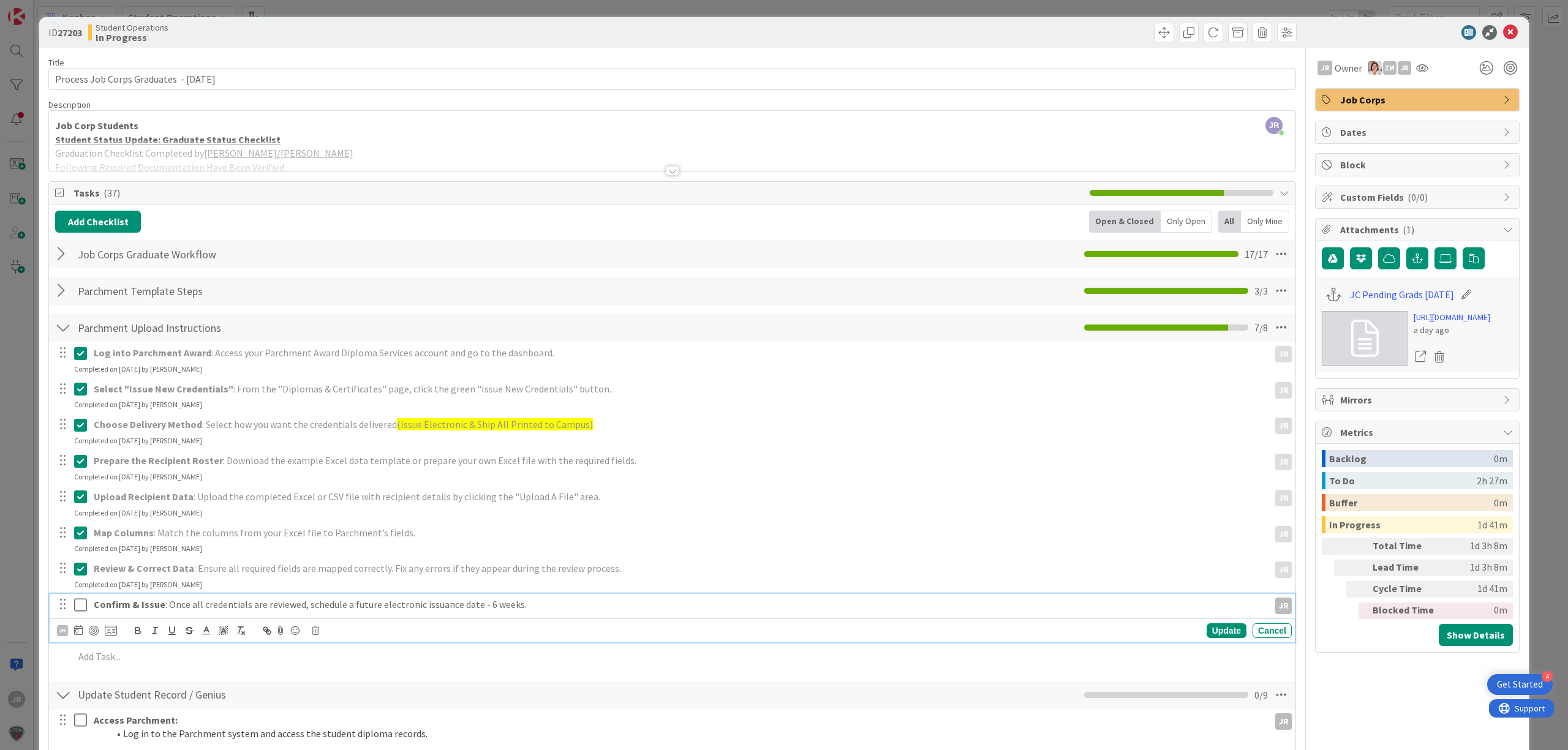
click at [81, 608] on icon at bounding box center [83, 605] width 18 height 15
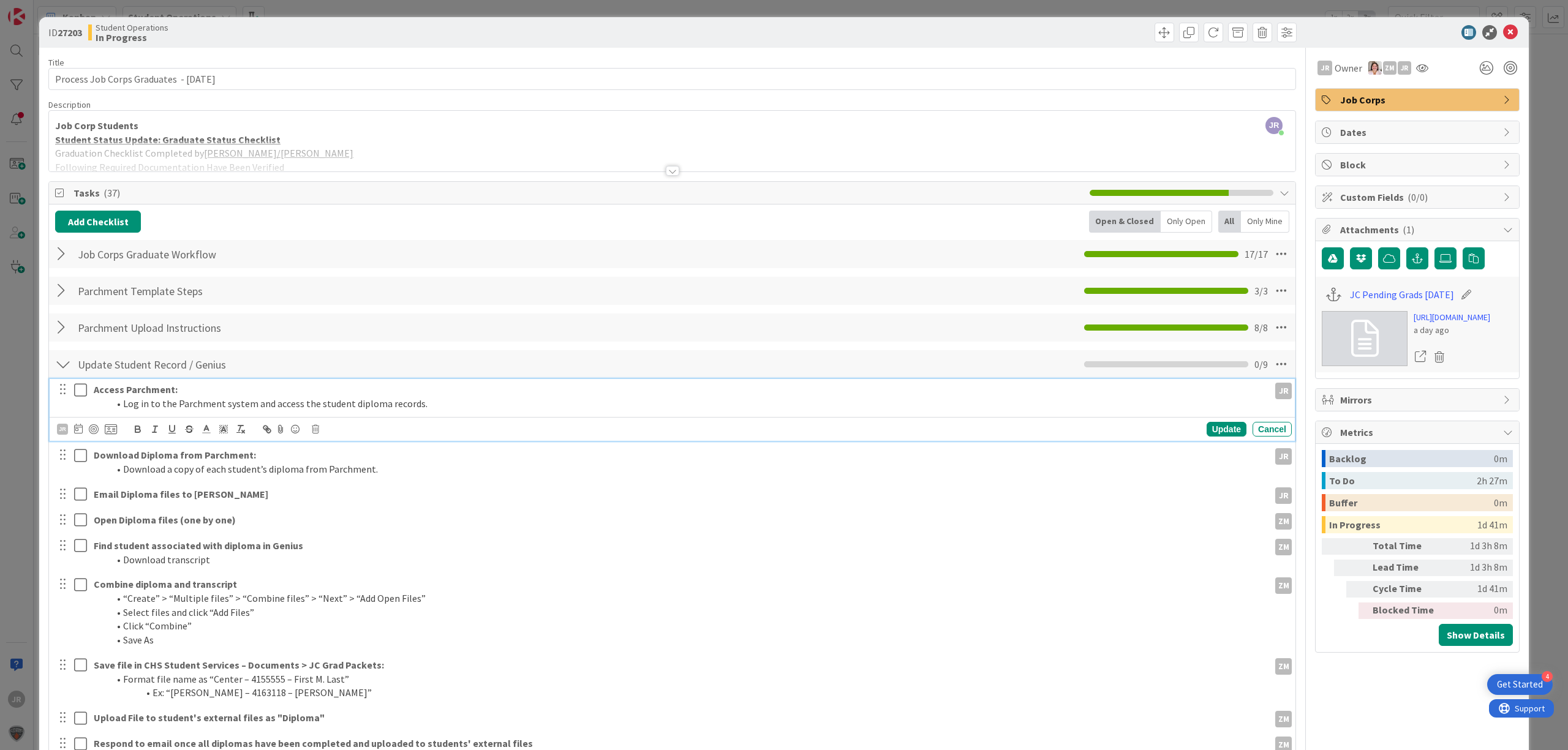
click at [81, 388] on icon at bounding box center [83, 390] width 18 height 15
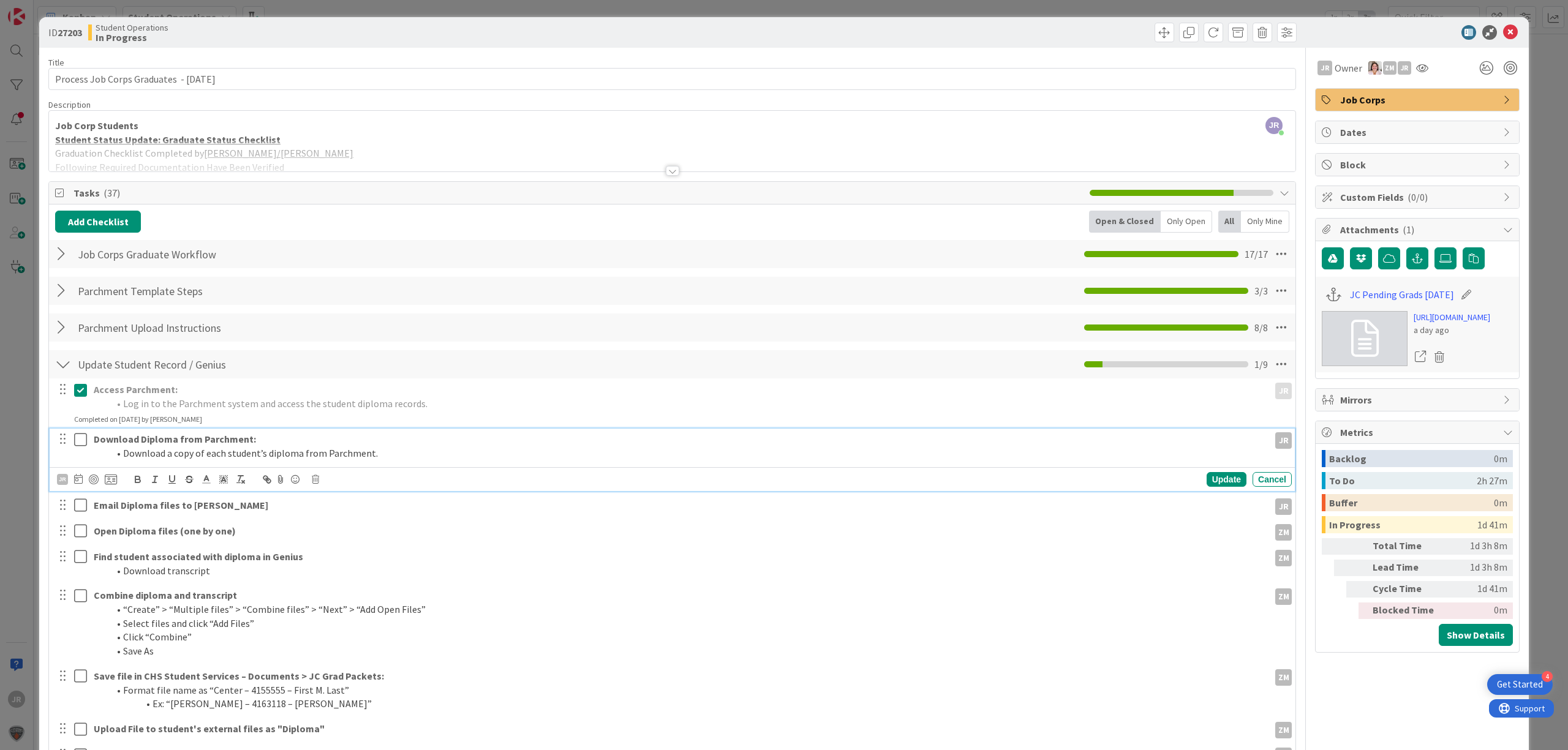
click at [80, 442] on icon at bounding box center [83, 439] width 18 height 15
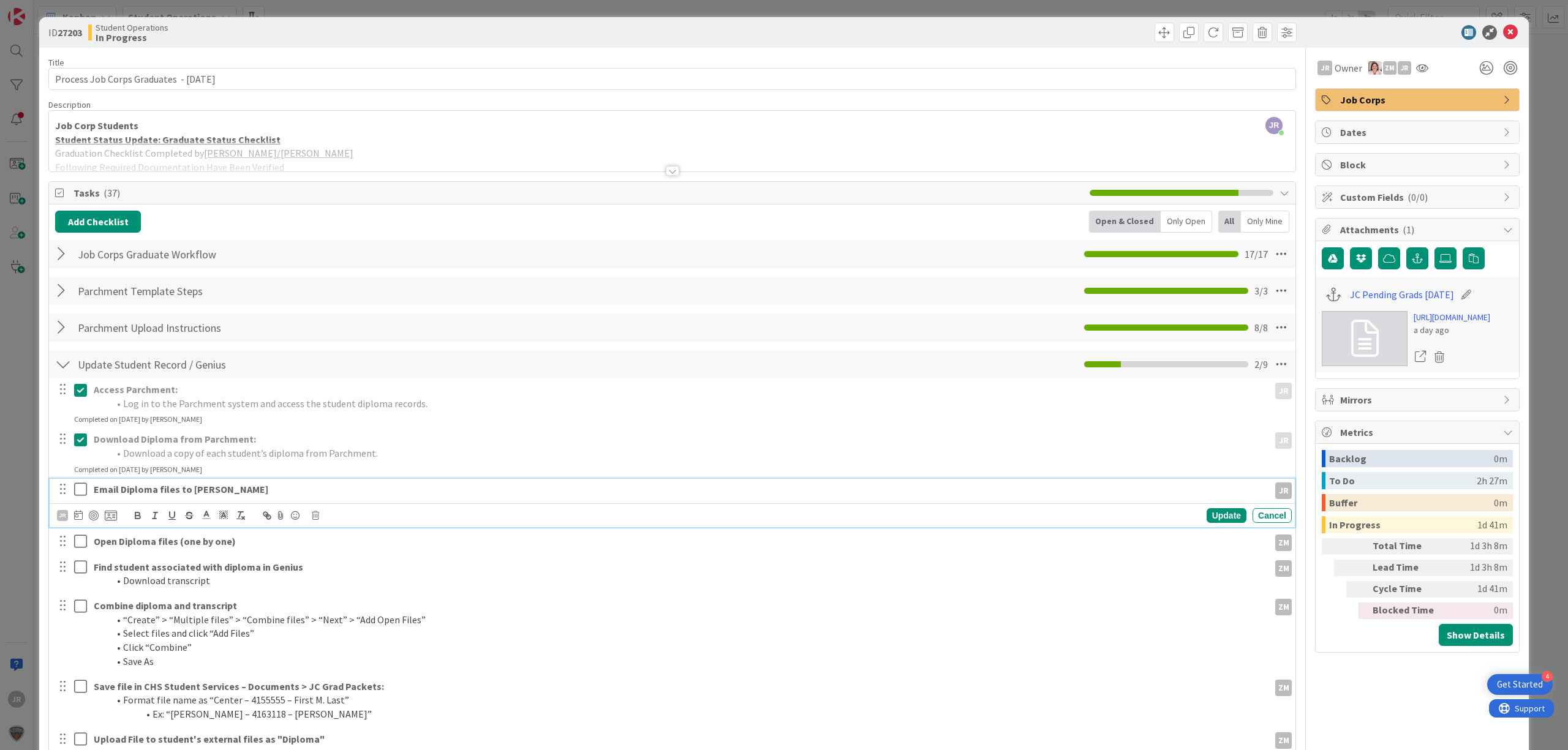
drag, startPoint x: 82, startPoint y: 495, endPoint x: 82, endPoint y: 513, distance: 18.0
click at [82, 496] on icon at bounding box center [83, 489] width 18 height 15
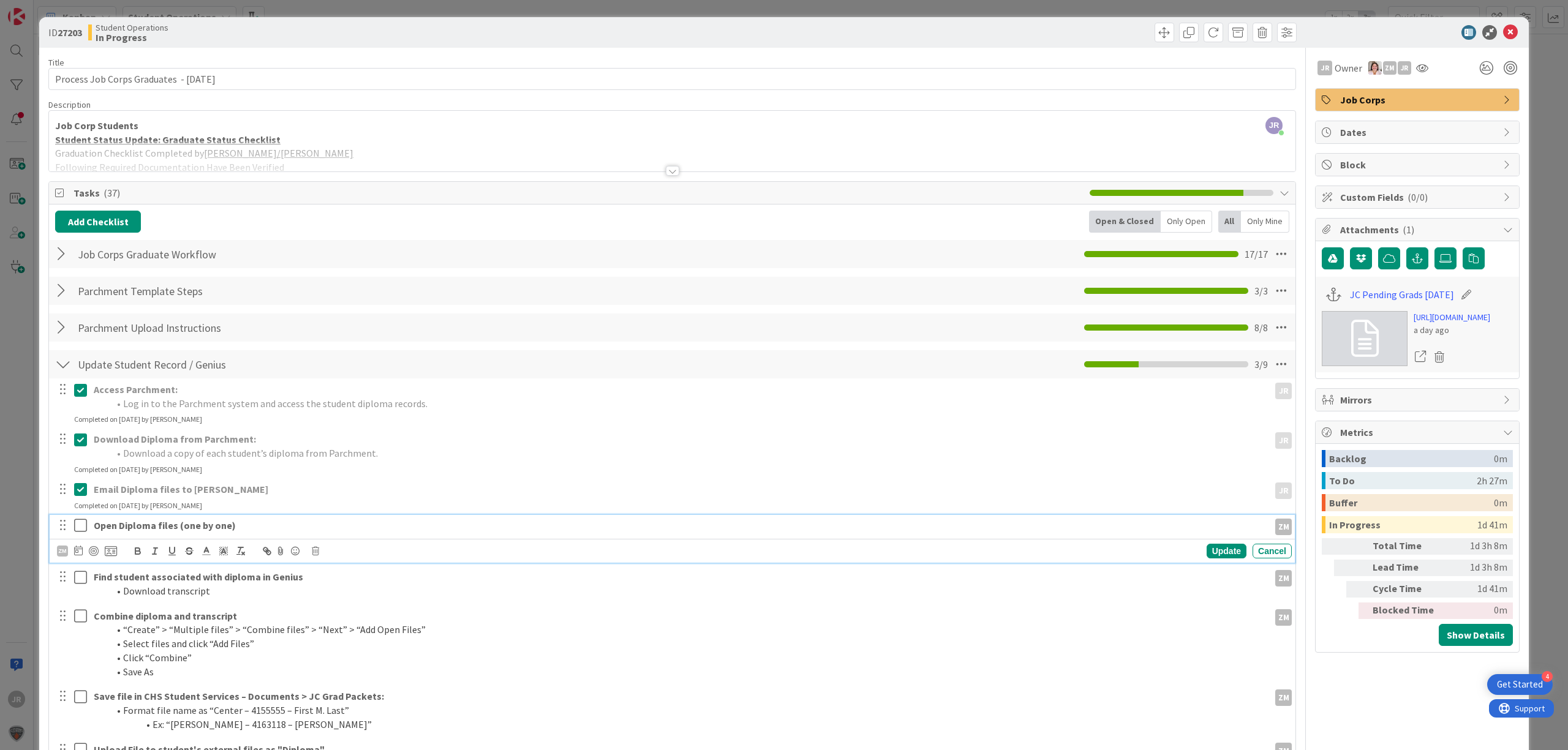
click at [84, 529] on icon at bounding box center [83, 525] width 18 height 15
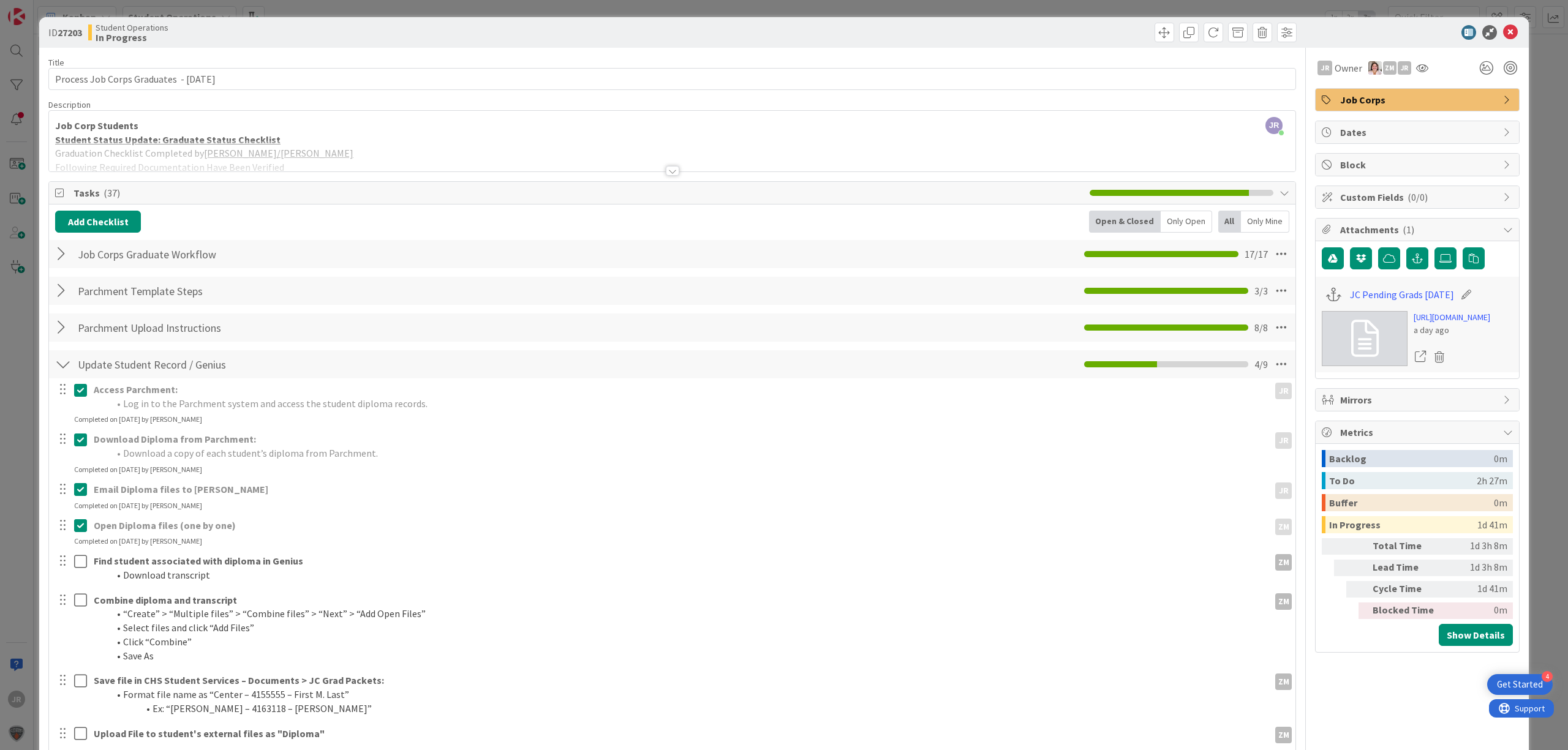
click at [81, 527] on icon at bounding box center [83, 525] width 18 height 15
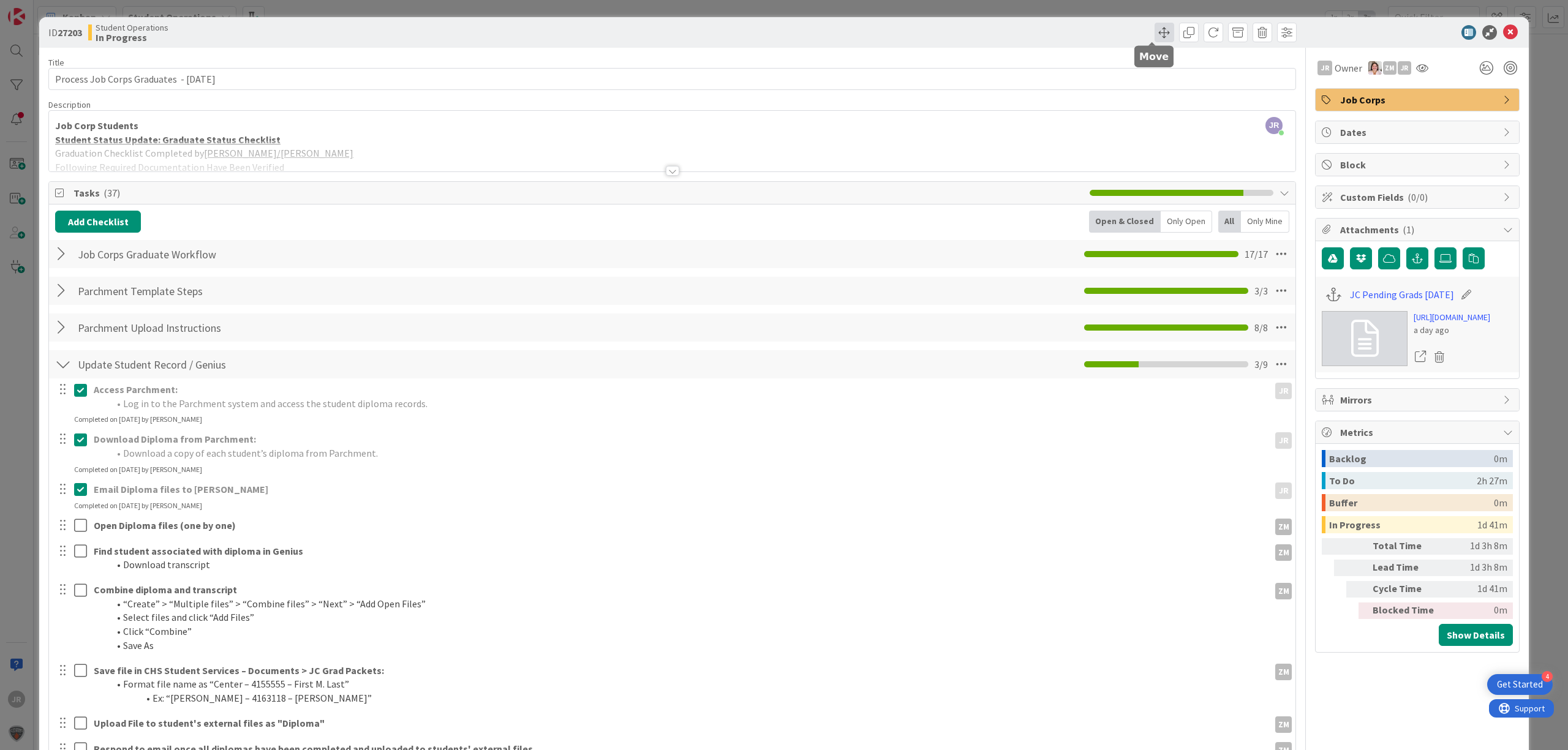
click at [1159, 23] on span at bounding box center [1164, 33] width 19 height 19
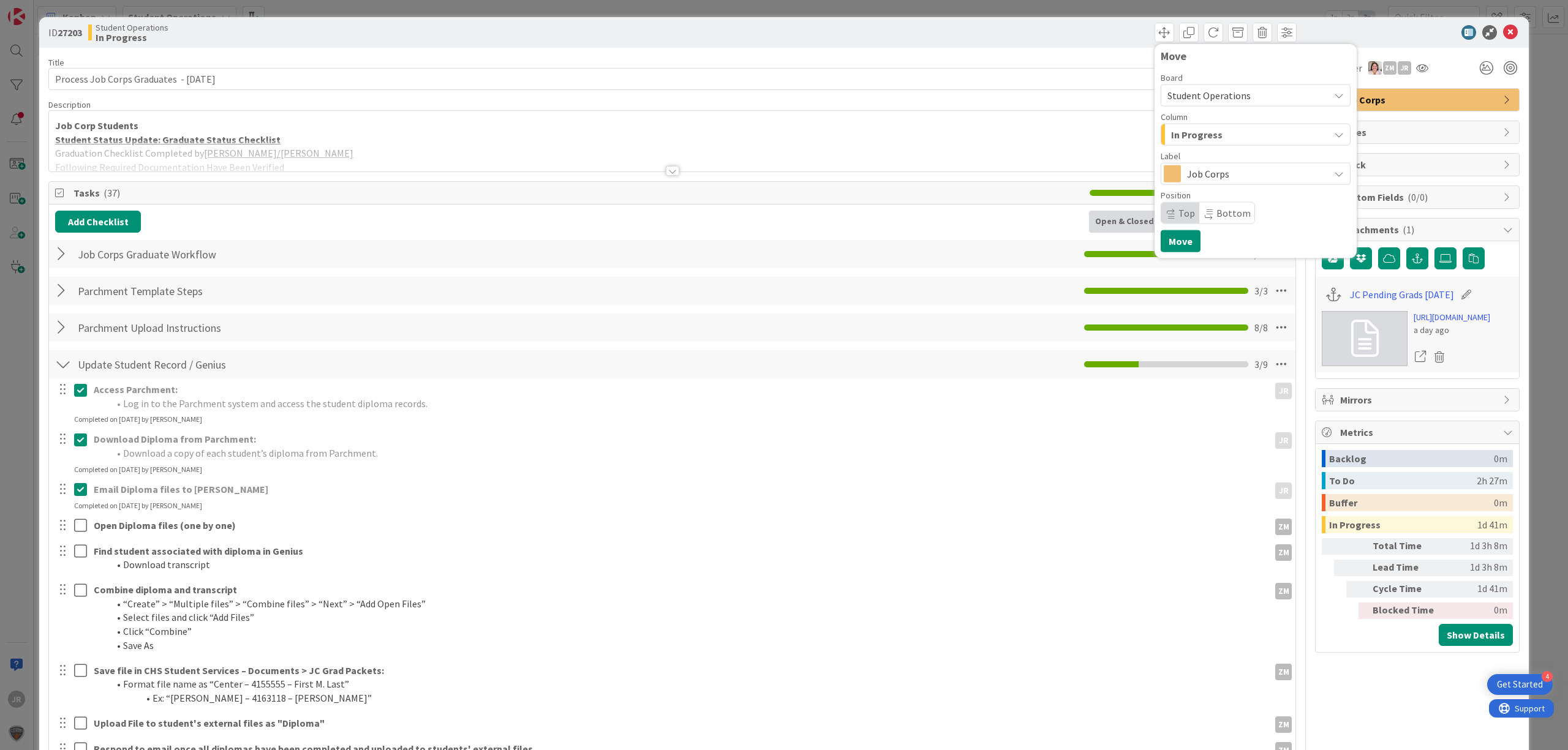
click at [1192, 137] on span "In Progress" at bounding box center [1197, 134] width 51 height 16
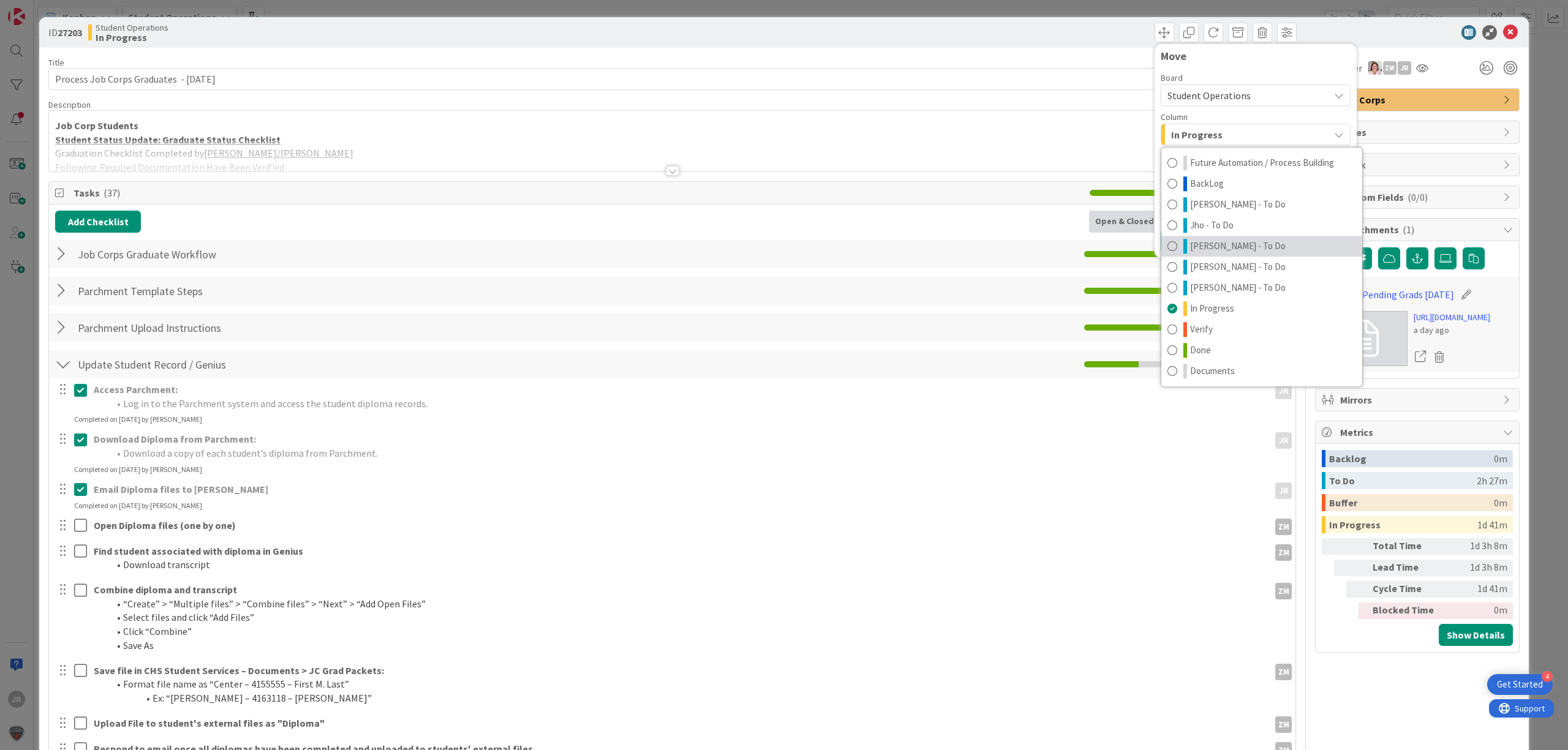
click at [1206, 249] on span "[PERSON_NAME] - To Do" at bounding box center [1237, 246] width 95 height 15
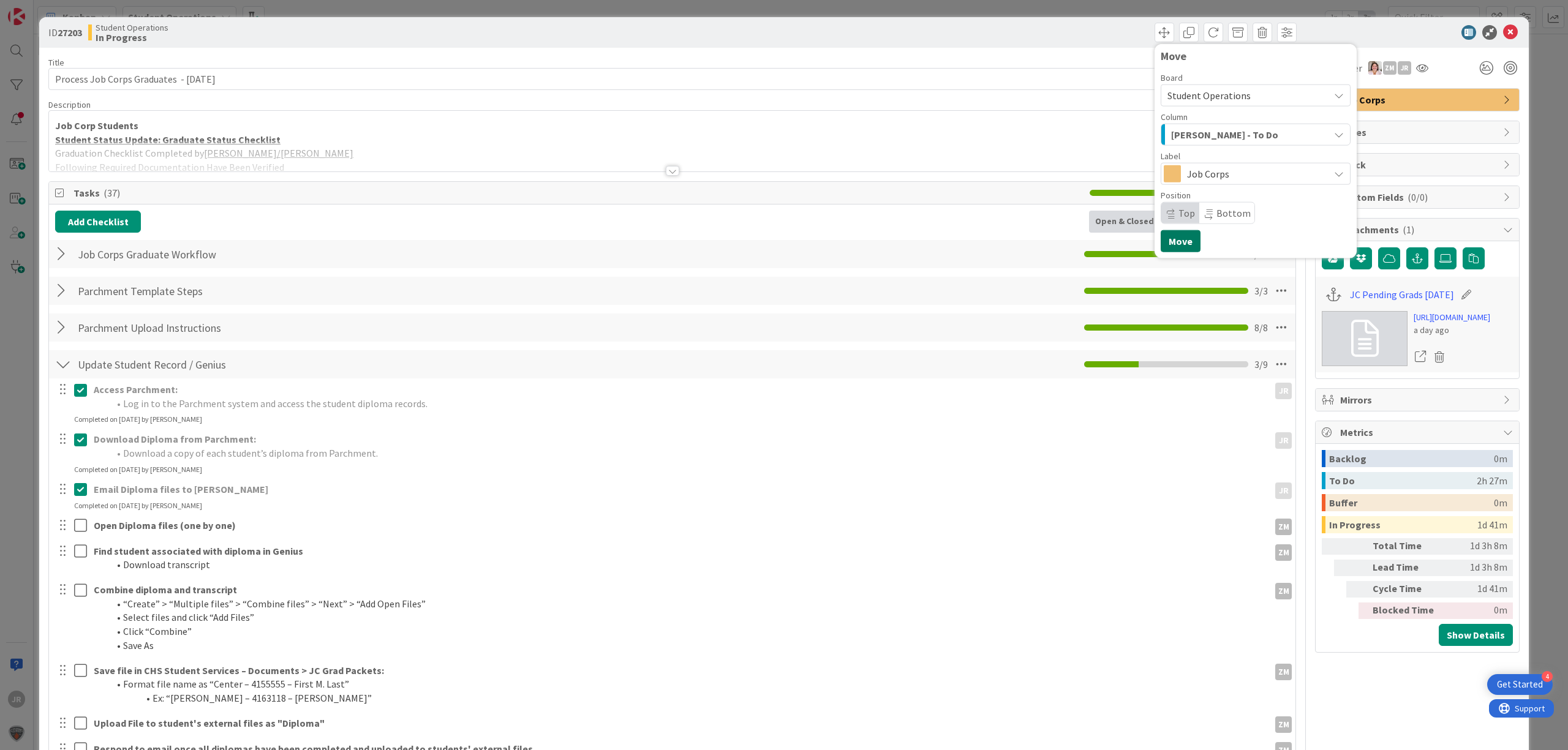
click at [1177, 244] on button "Move" at bounding box center [1180, 241] width 40 height 22
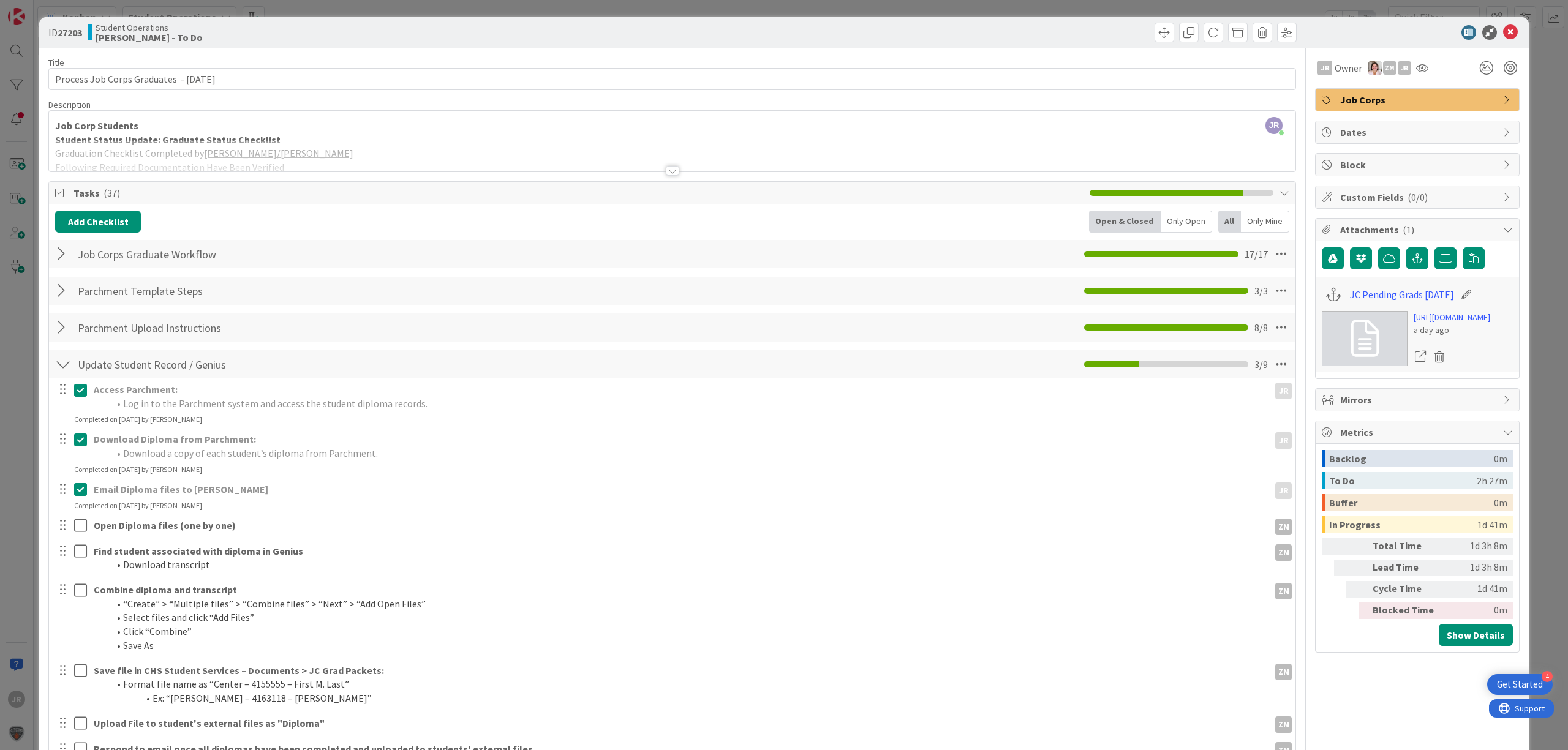
click at [1039, 10] on div "ID 27203 Student Operations [PERSON_NAME] - To Do Move Move Title 41 / 128 Proc…" at bounding box center [784, 375] width 1568 height 750
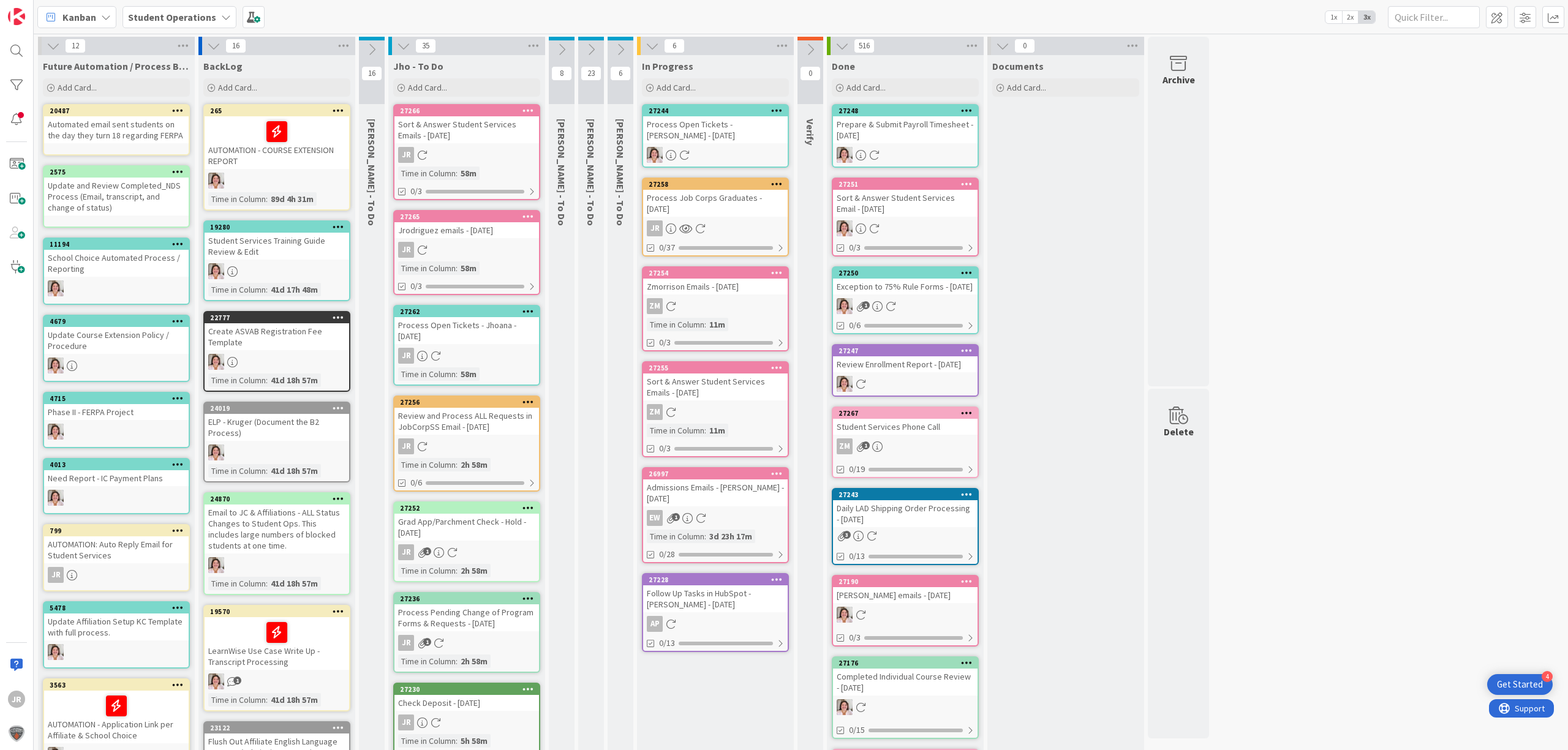
click at [738, 193] on div "Process Job Corps Graduates - [DATE]" at bounding box center [716, 203] width 145 height 27
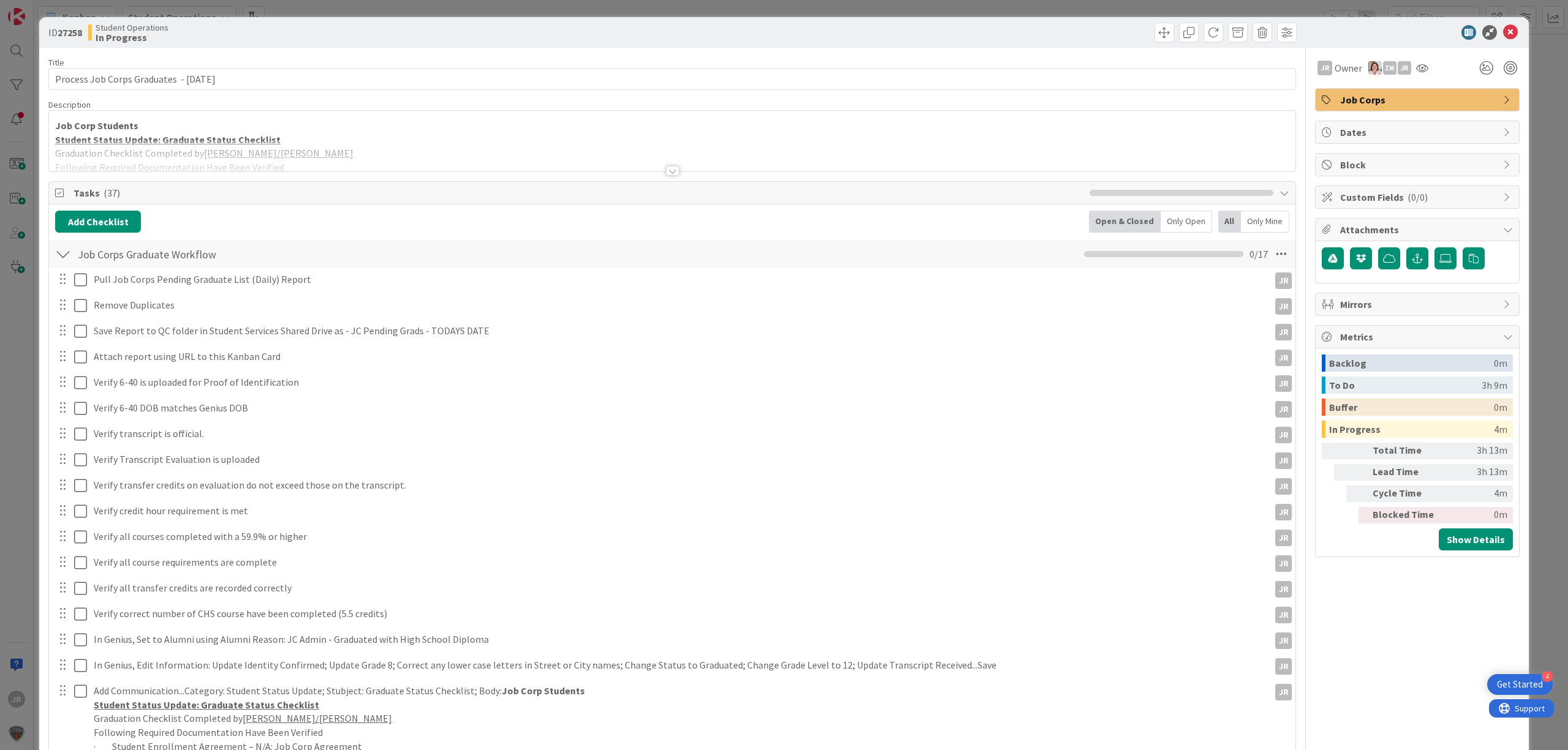
click at [1407, 307] on span "Mirrors" at bounding box center [1418, 304] width 156 height 15
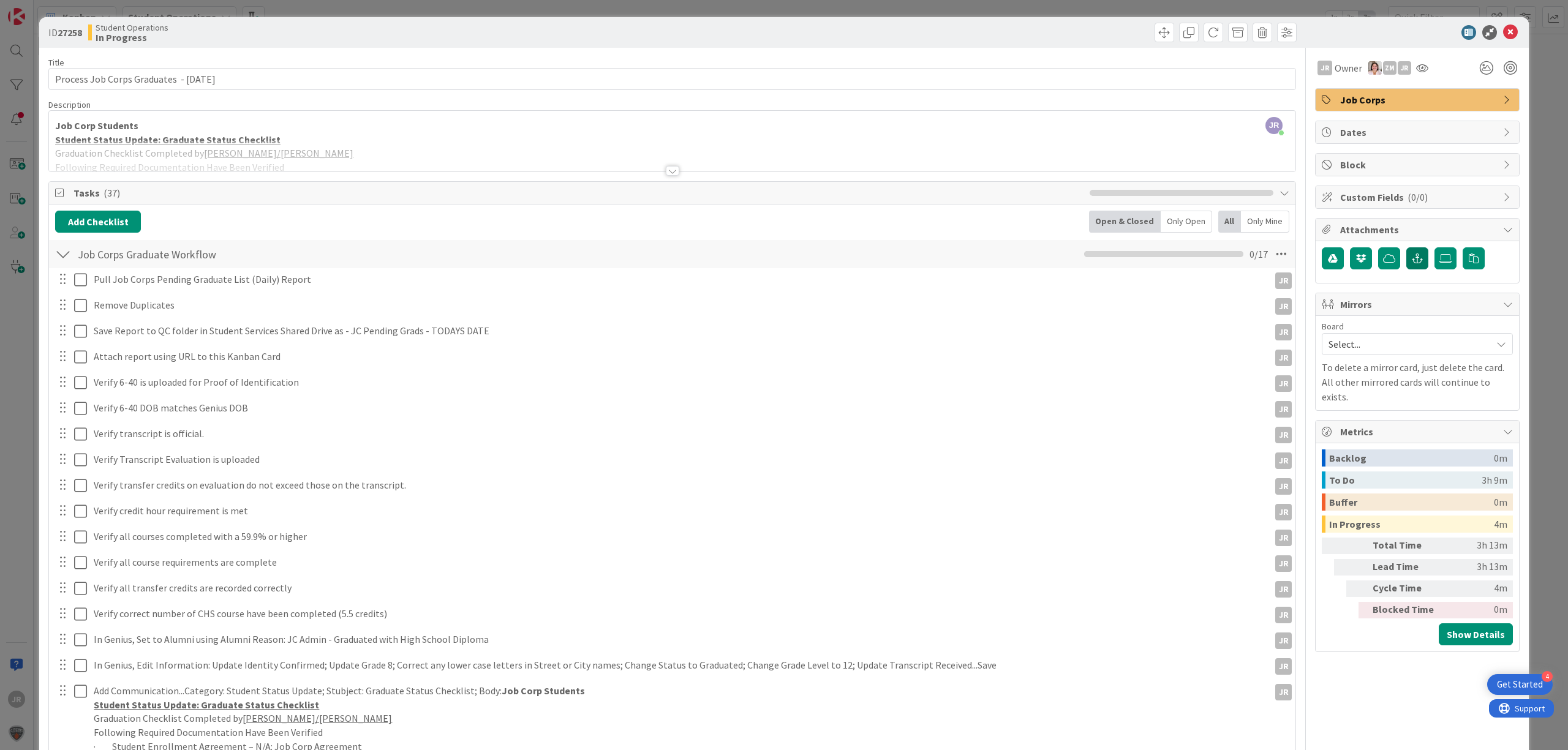
click at [1412, 259] on icon "button" at bounding box center [1417, 259] width 11 height 10
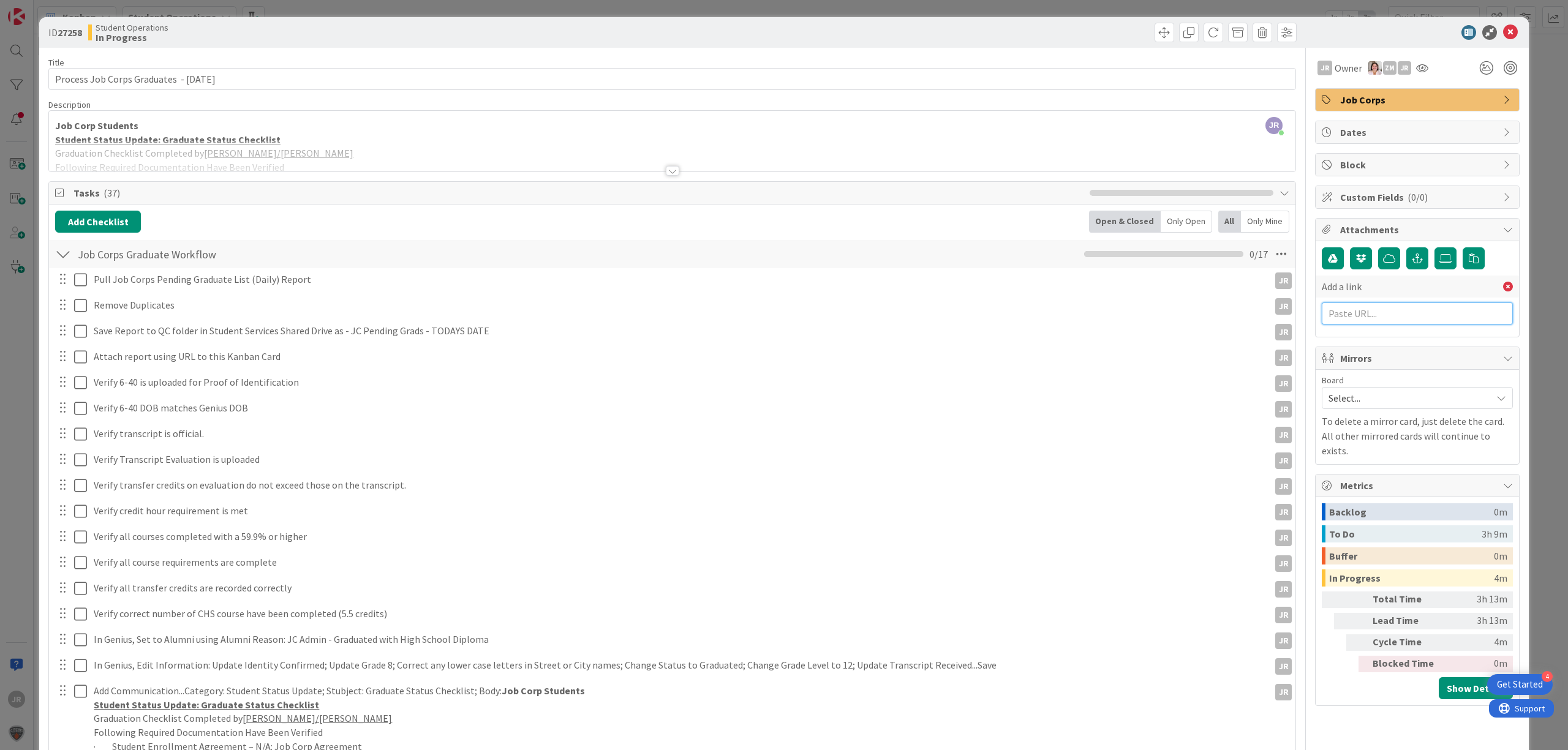
click at [1380, 316] on input "text" at bounding box center [1417, 313] width 191 height 22
click at [1371, 315] on input "text" at bounding box center [1417, 313] width 191 height 22
click at [1351, 311] on input "text" at bounding box center [1417, 313] width 191 height 22
paste input "[URL][DOMAIN_NAME]"
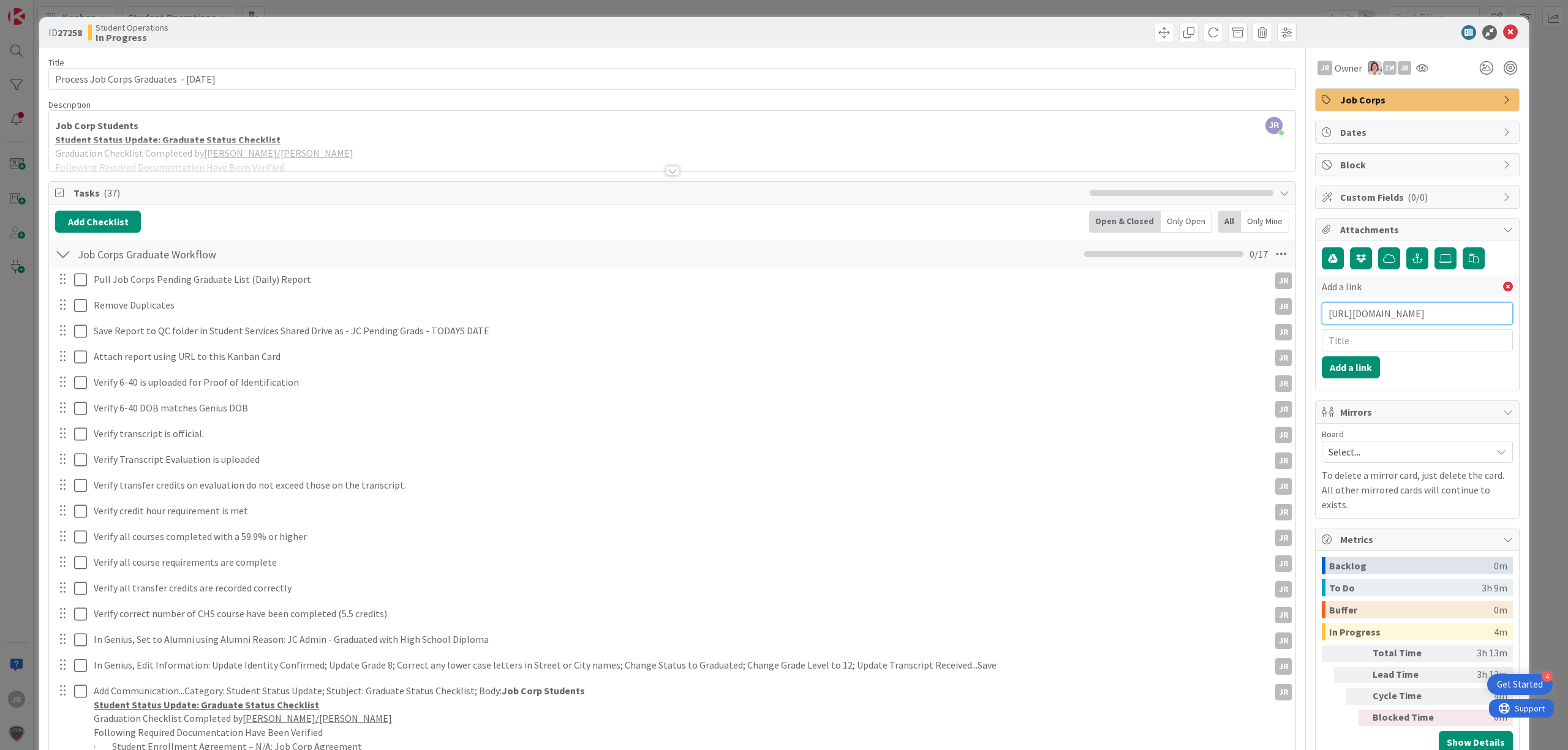
scroll to position [0, 385]
type input "[URL][DOMAIN_NAME]"
click at [1345, 344] on input "text" at bounding box center [1417, 341] width 191 height 22
type input "JC Pending Grads [DATE]"
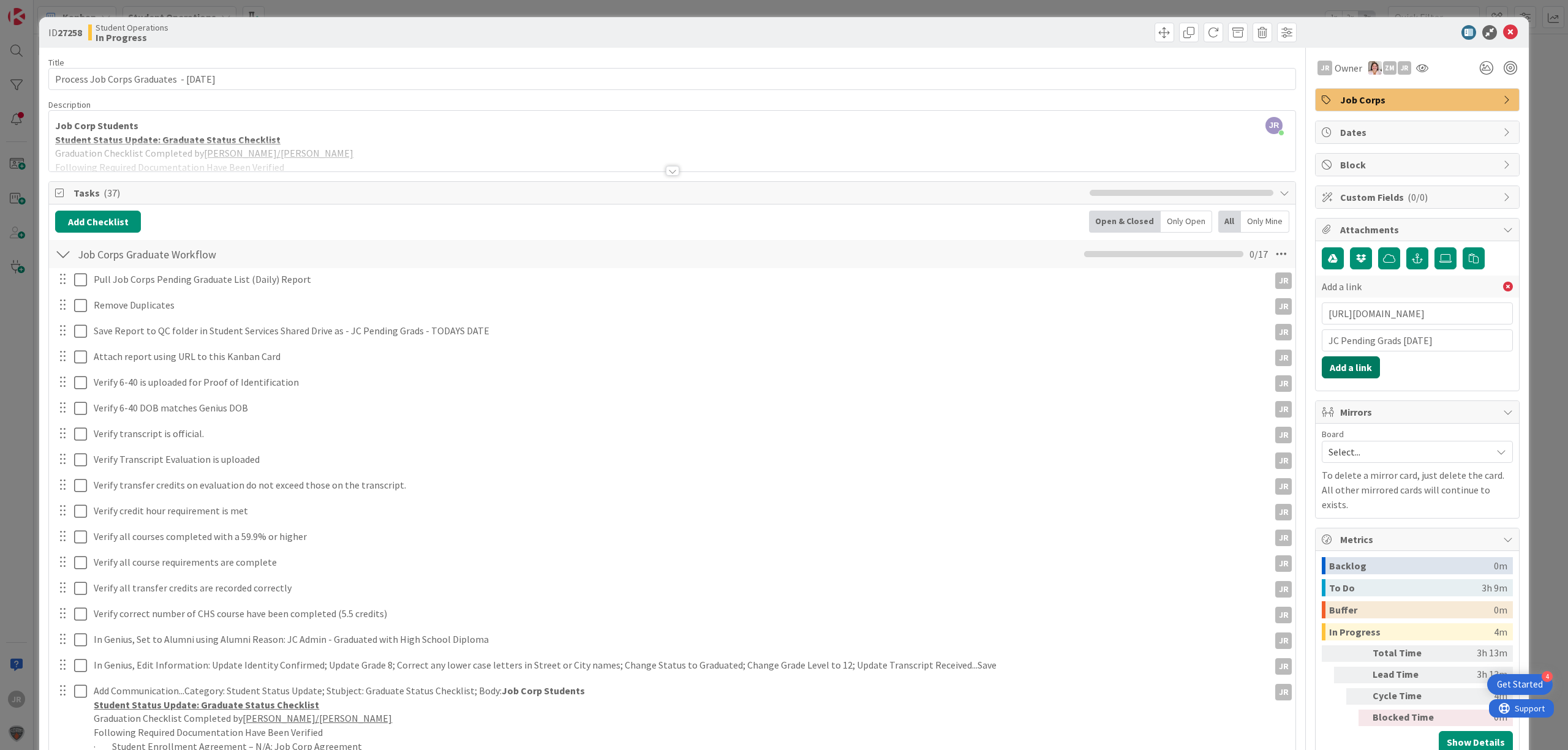
click button "Add a link" at bounding box center [1351, 368] width 58 height 22
